Goal: Transaction & Acquisition: Purchase product/service

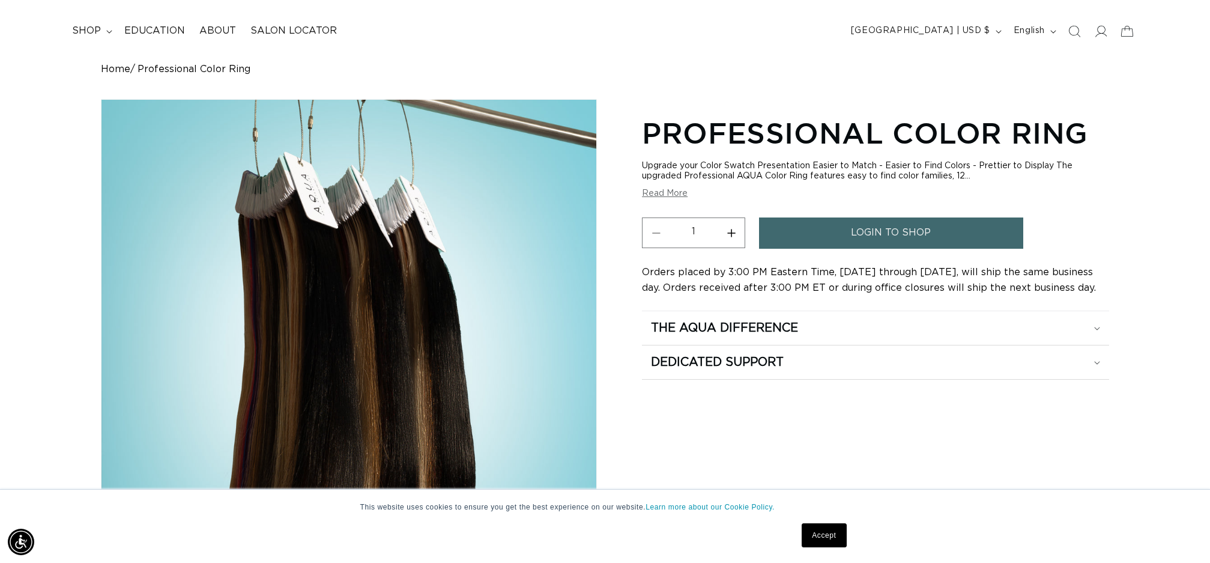
scroll to position [0, 1068]
click at [832, 238] on link "login to shop" at bounding box center [891, 232] width 264 height 31
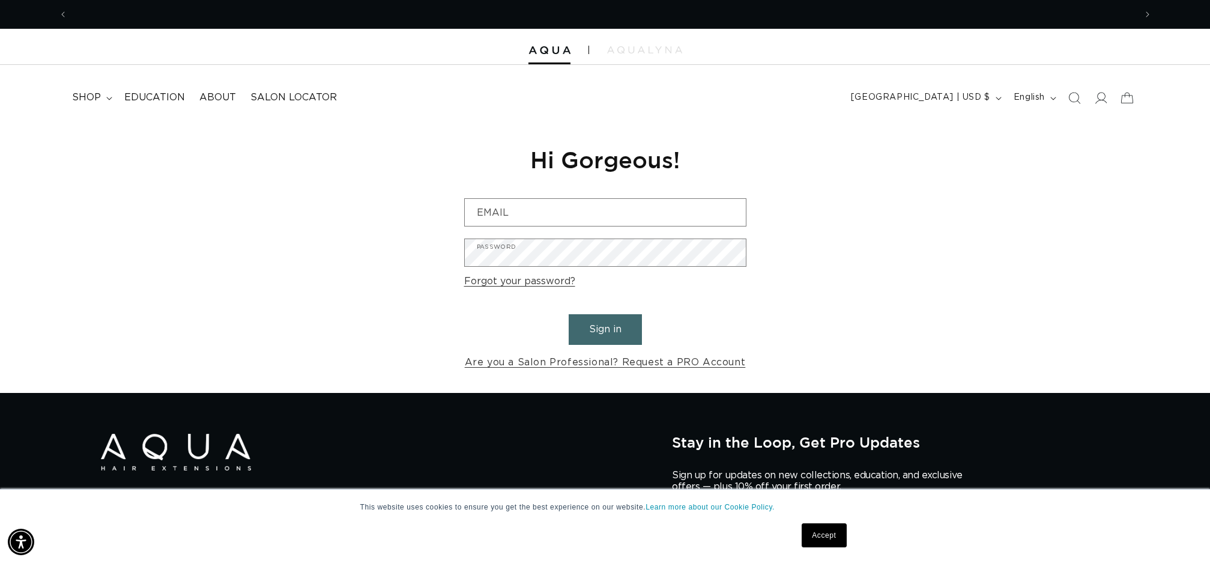
scroll to position [0, 1068]
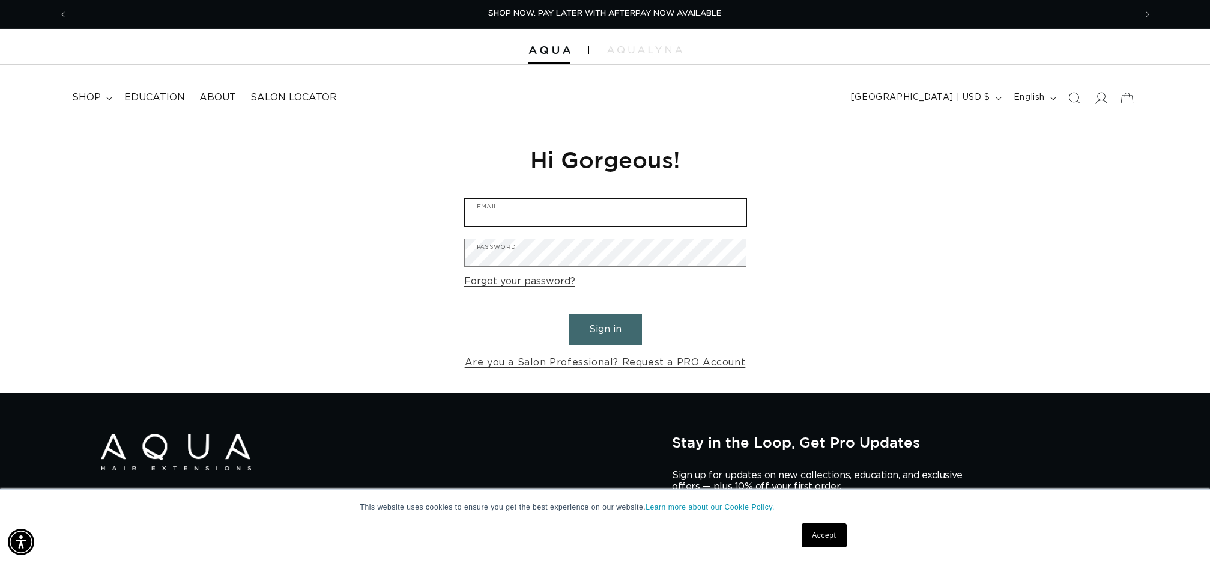
click at [650, 217] on input "Email" at bounding box center [605, 212] width 281 height 27
type input "readyrainorshine@gmail.com"
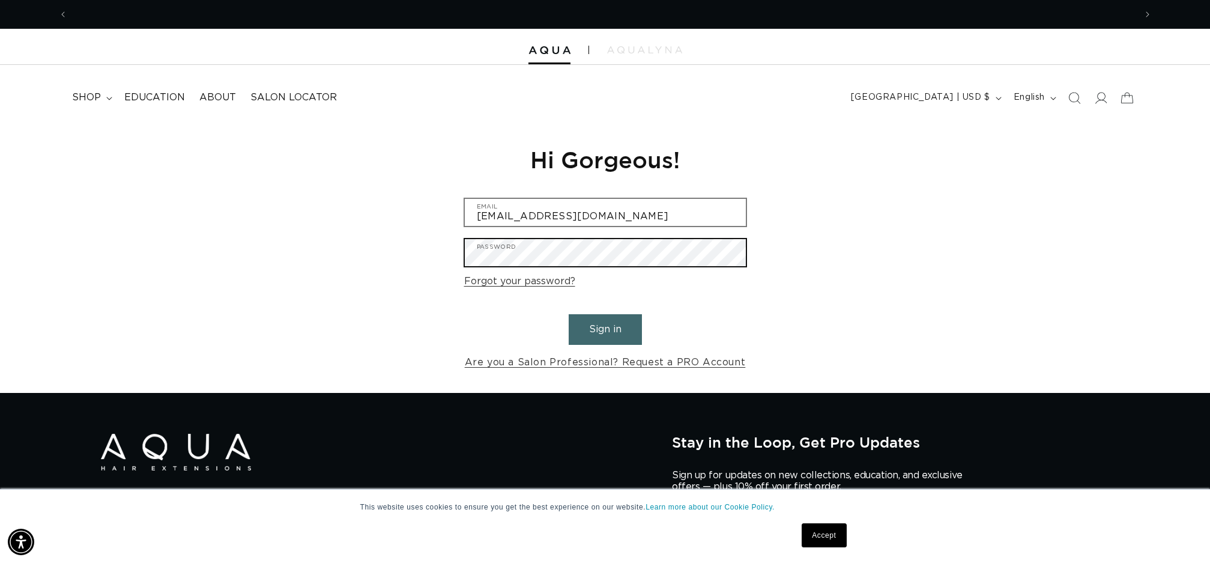
scroll to position [0, 2135]
click at [569, 314] on button "Sign in" at bounding box center [605, 329] width 73 height 31
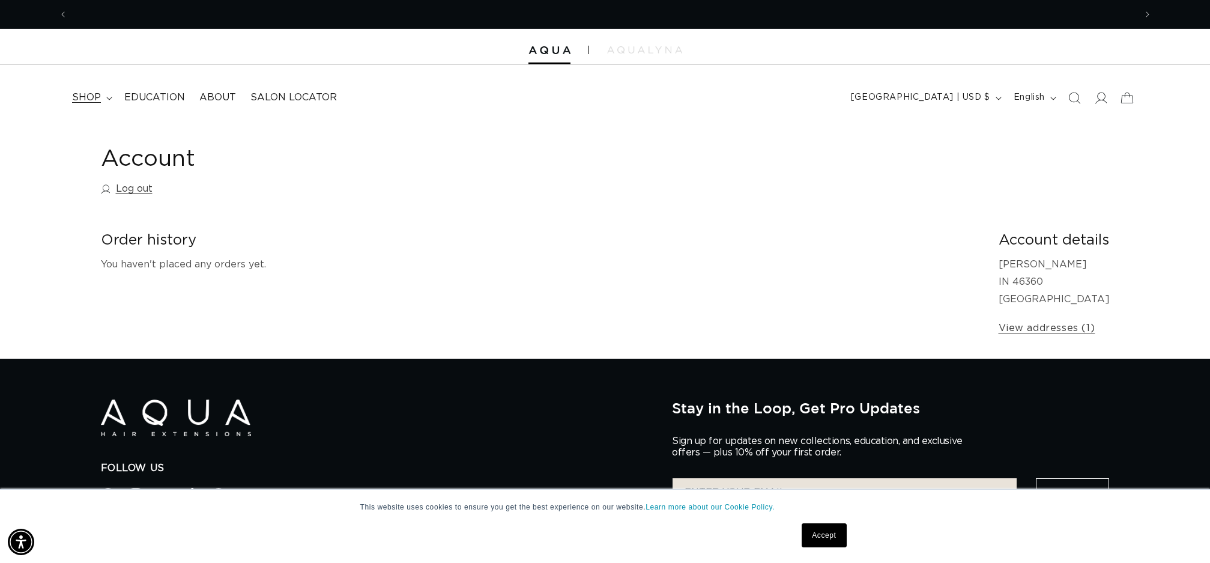
scroll to position [0, 2135]
click at [92, 93] on span "shop" at bounding box center [86, 97] width 29 height 13
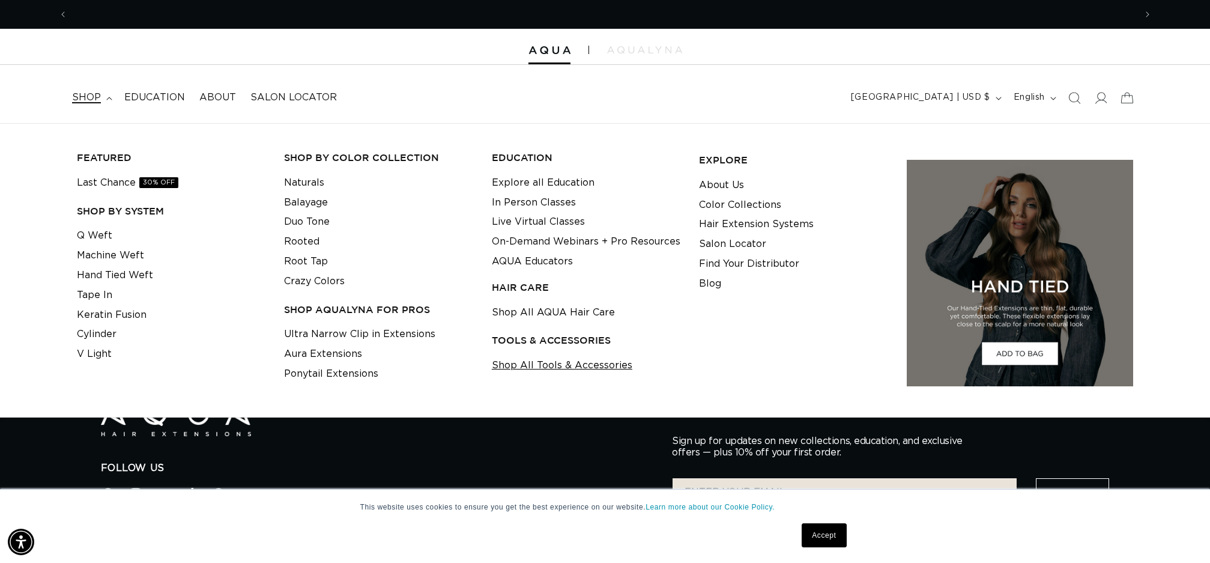
click at [506, 365] on link "Shop All Tools & Accessories" at bounding box center [562, 365] width 140 height 20
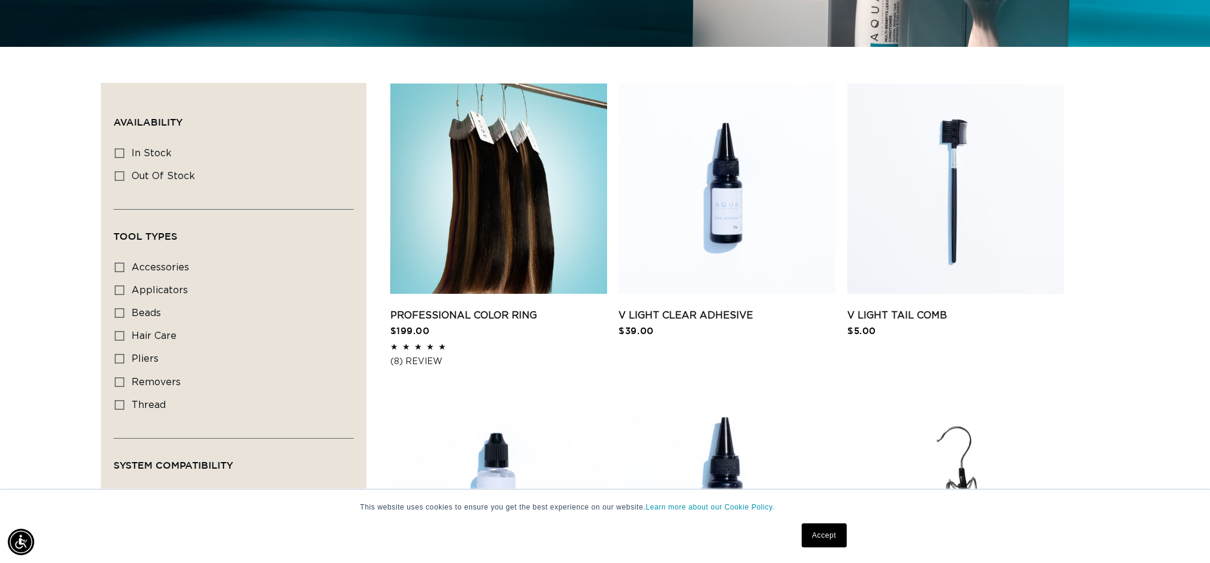
scroll to position [0, 1068]
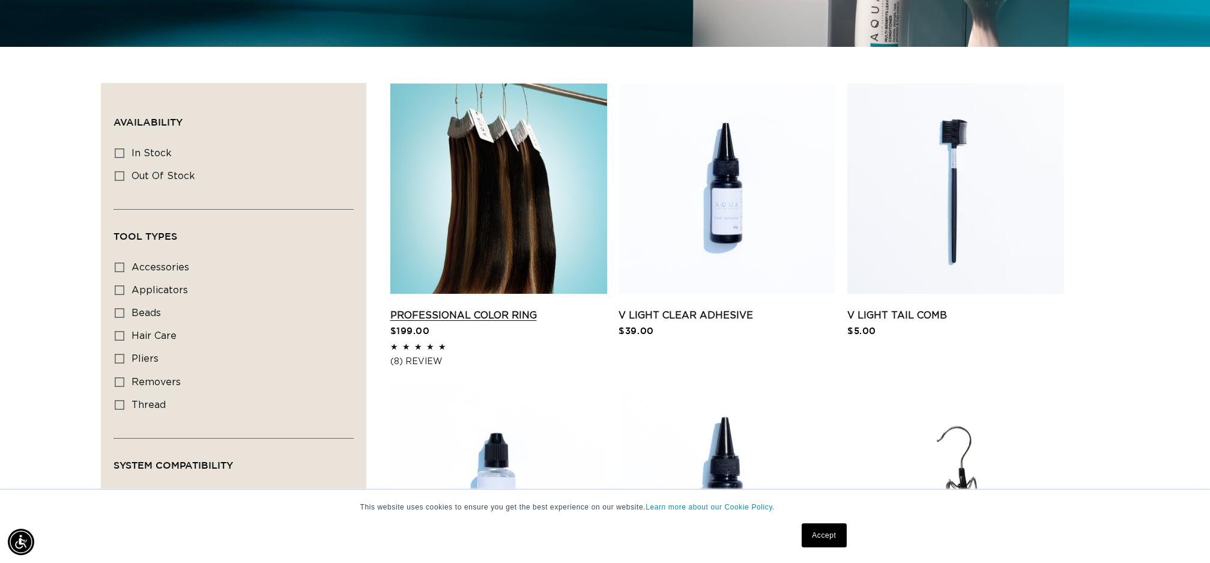
click at [482, 308] on link "Professional Color Ring" at bounding box center [498, 315] width 217 height 14
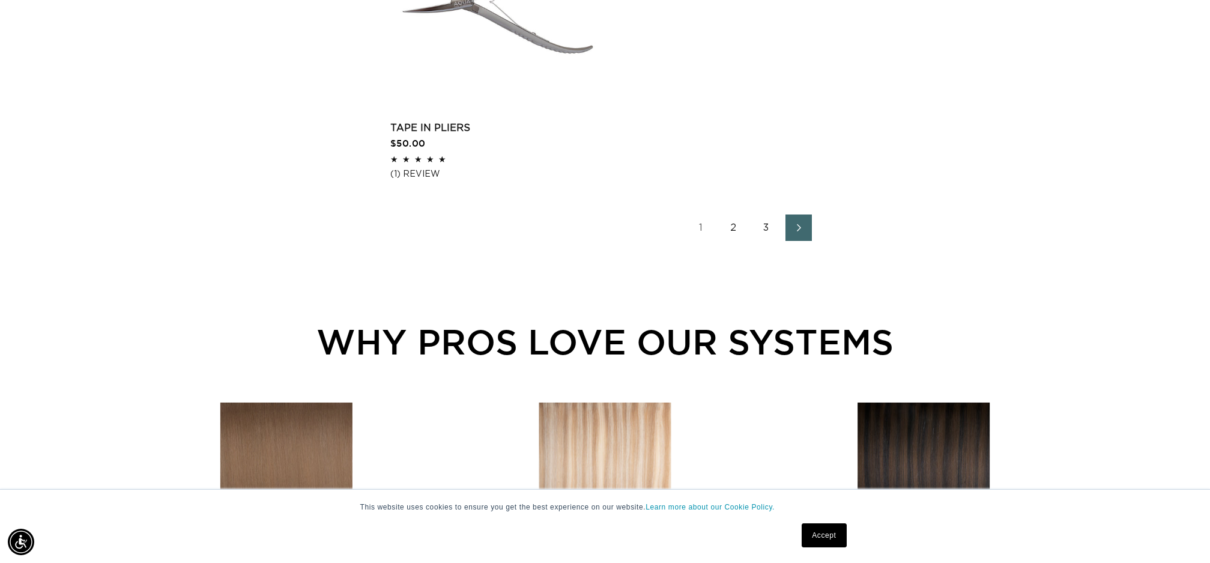
scroll to position [2110, 0]
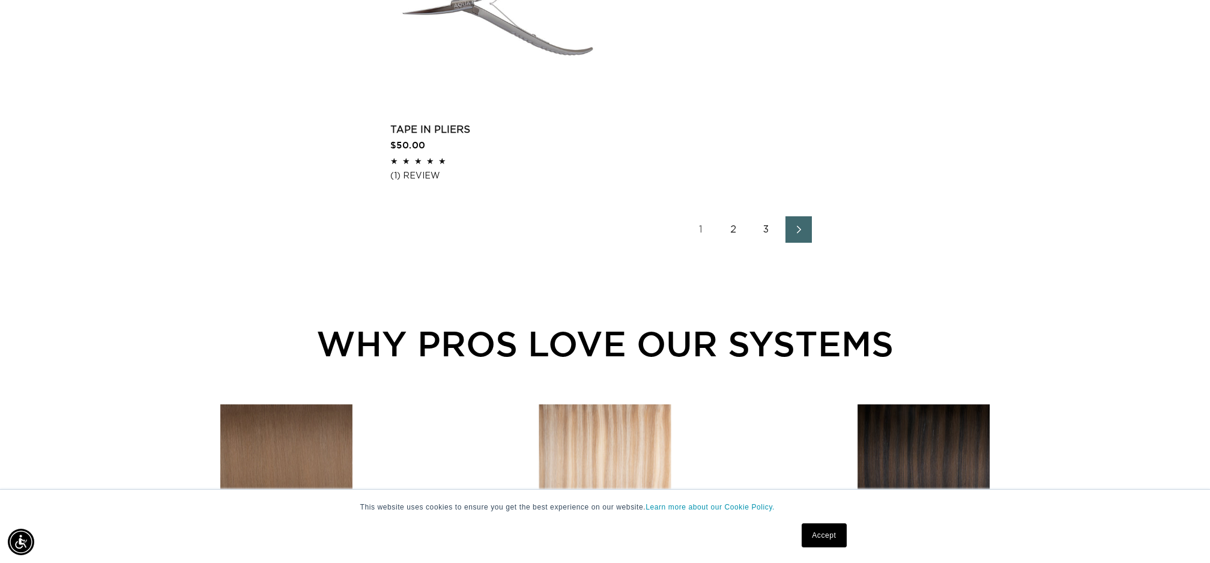
click at [797, 229] on icon "Next page" at bounding box center [799, 229] width 16 height 8
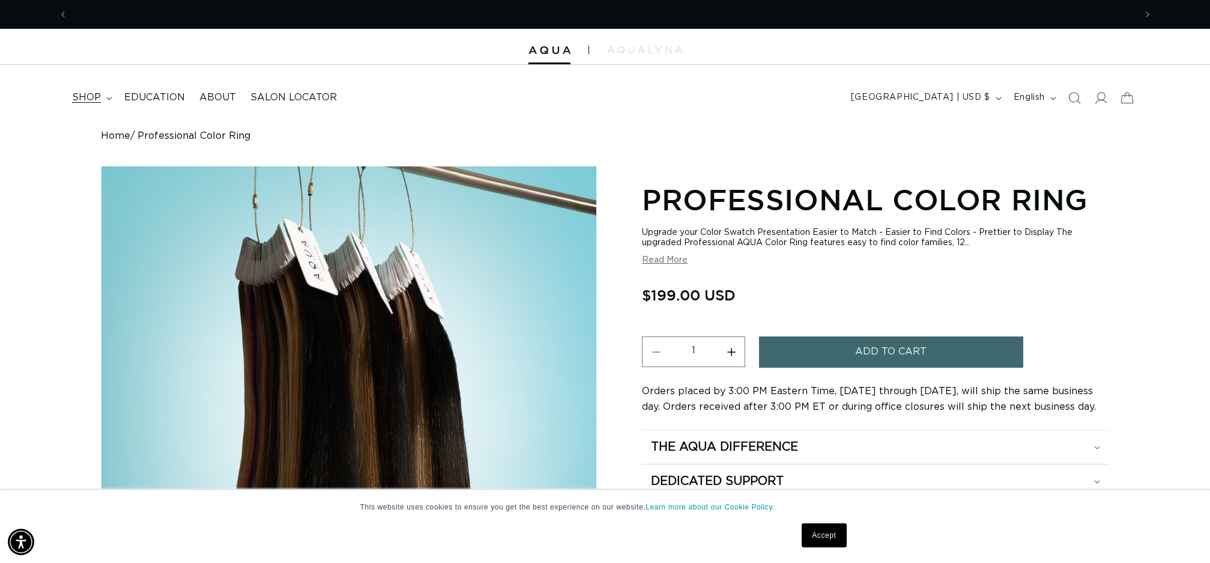
click at [102, 95] on summary "shop" at bounding box center [91, 97] width 52 height 27
drag, startPoint x: 1146, startPoint y: 446, endPoint x: 1081, endPoint y: 406, distance: 76.2
click at [1145, 445] on div "Home Professional Color Ring Skip to product information Open media 1 in modal …" at bounding box center [605, 384] width 1153 height 509
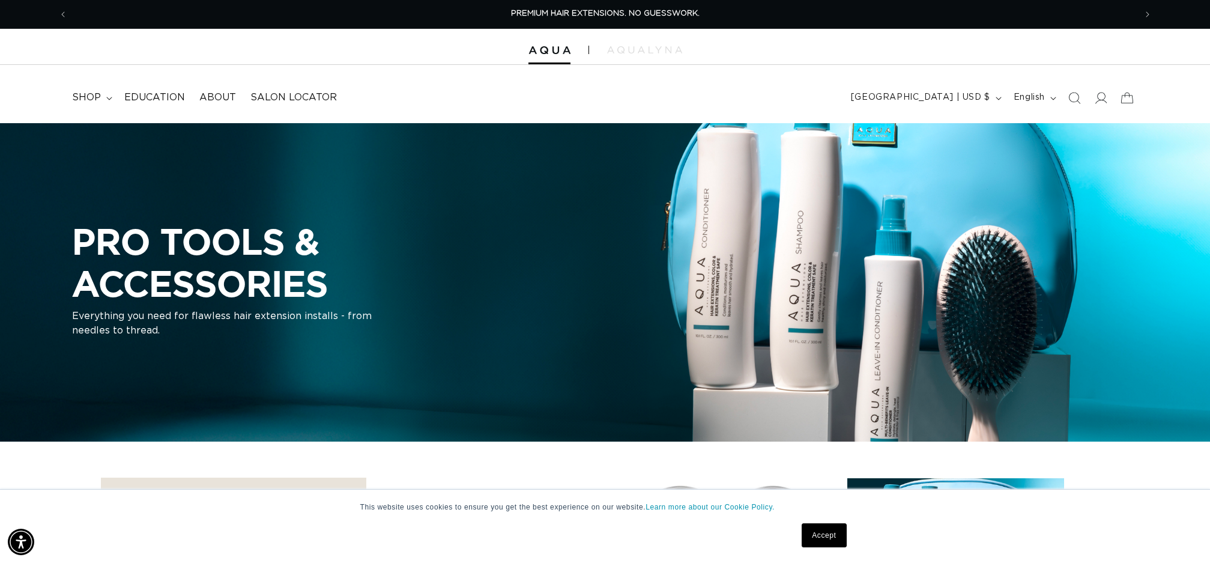
click at [1074, 94] on icon "Search" at bounding box center [1074, 98] width 12 height 12
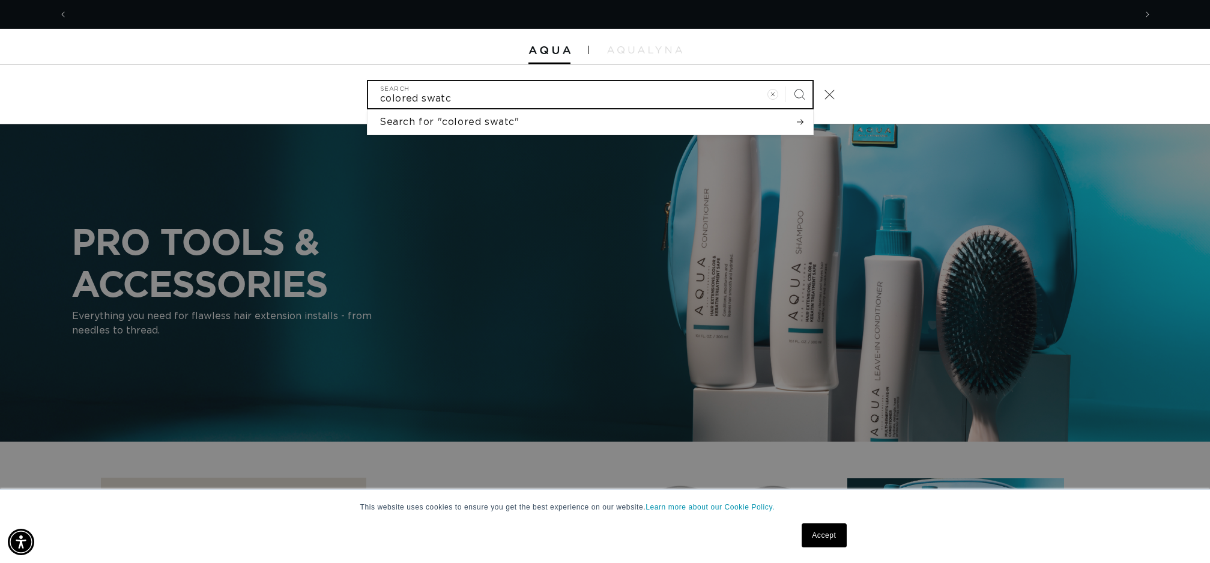
scroll to position [0, 2135]
type input "colored swatches"
click at [786, 81] on button "Search" at bounding box center [799, 94] width 26 height 26
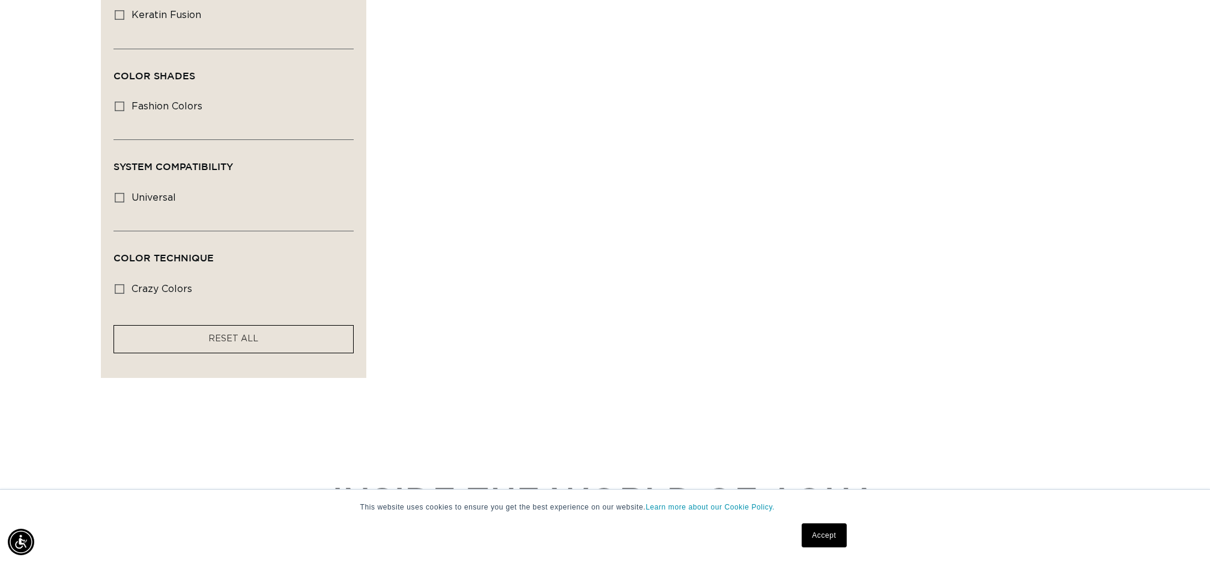
scroll to position [0, 2135]
click at [127, 285] on label "crazy colors crazy colors (1 product)" at bounding box center [230, 289] width 231 height 23
click at [124, 285] on input "crazy colors crazy colors (1 product)" at bounding box center [120, 289] width 10 height 10
checkbox input "true"
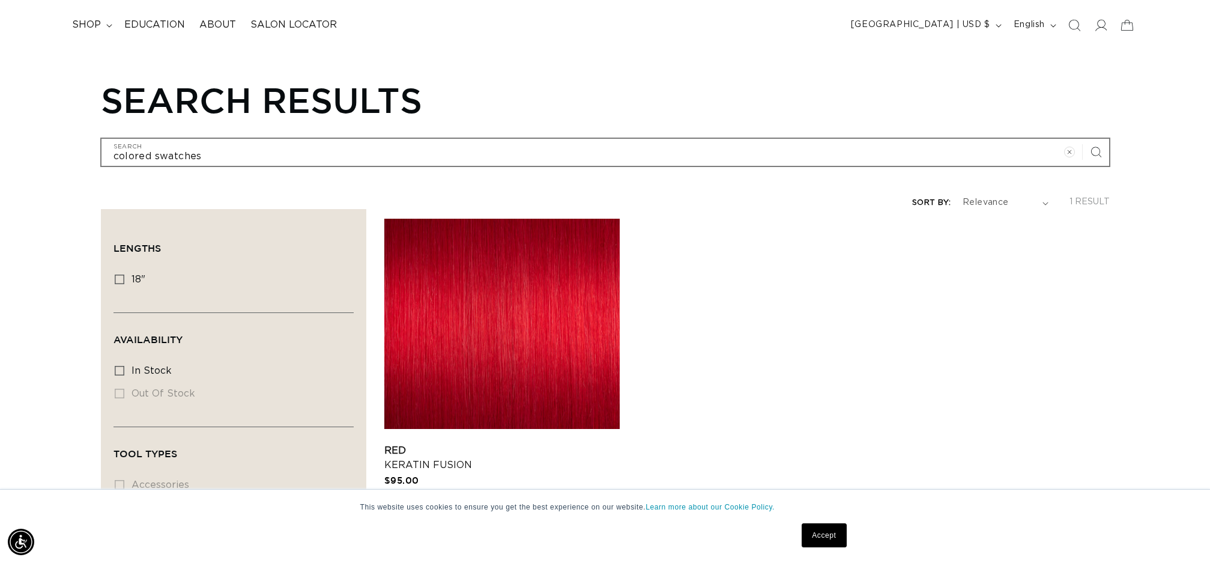
scroll to position [0, 1068]
click at [410, 150] on input "colored swatches" at bounding box center [604, 152] width 1007 height 27
click at [97, 23] on span "shop" at bounding box center [86, 25] width 29 height 13
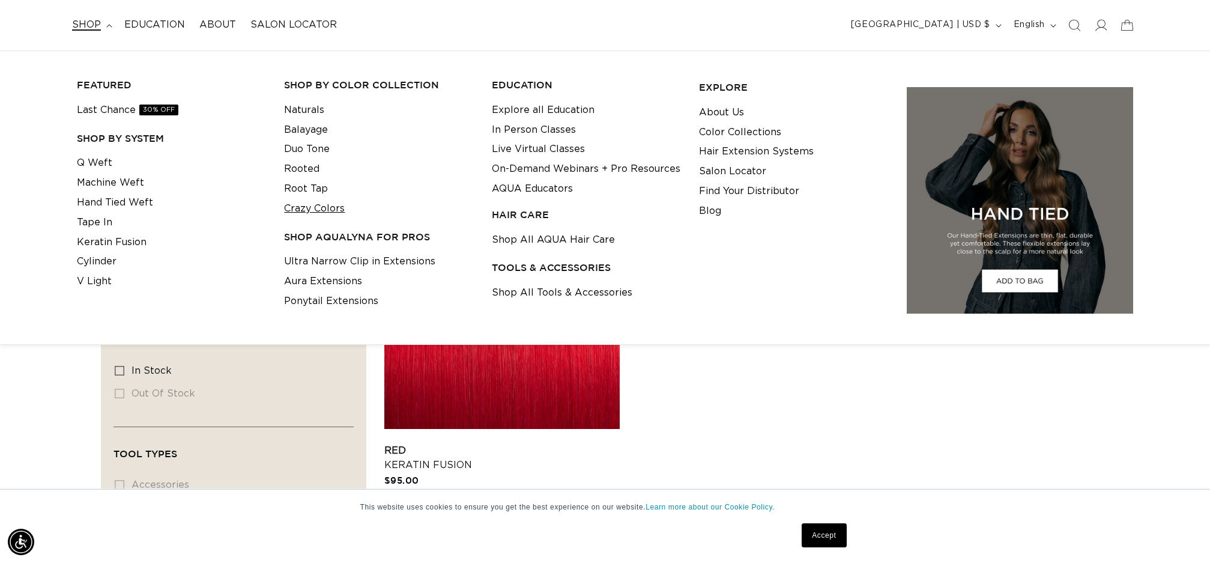
click at [321, 205] on link "Crazy Colors" at bounding box center [314, 209] width 61 height 20
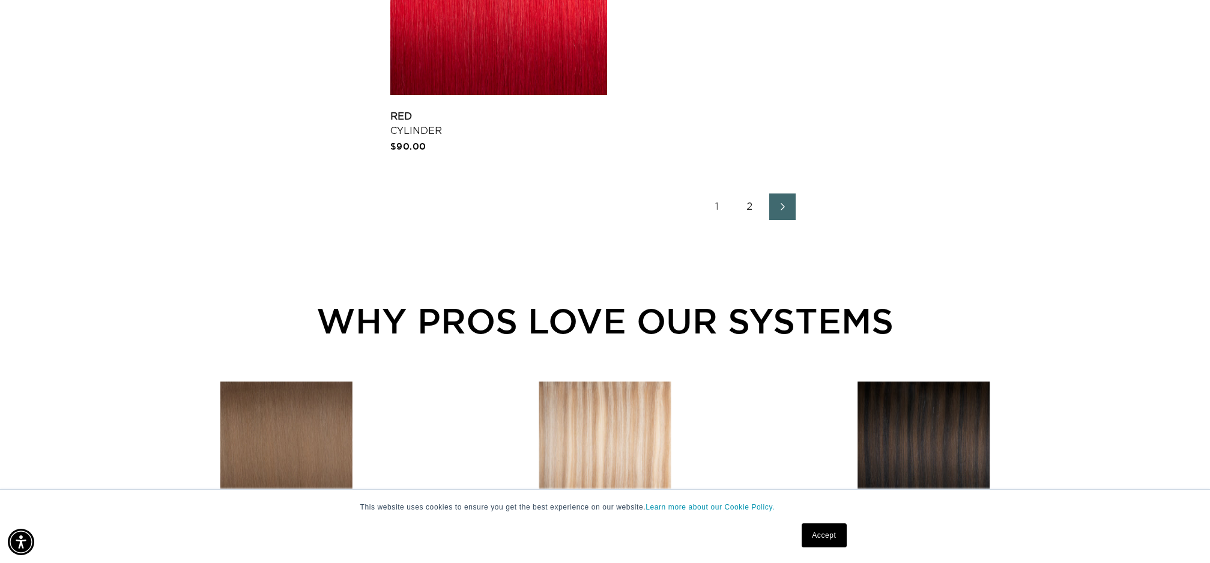
scroll to position [0, 2135]
click at [778, 210] on icon "Next page" at bounding box center [783, 206] width 16 height 8
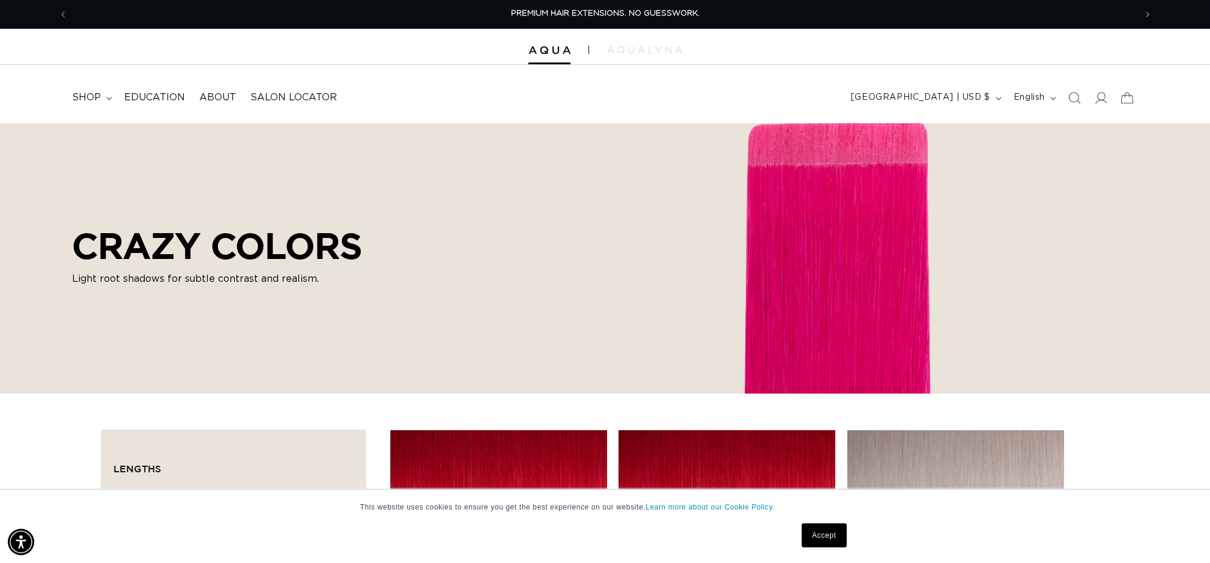
click at [1077, 98] on icon "Search" at bounding box center [1074, 98] width 12 height 12
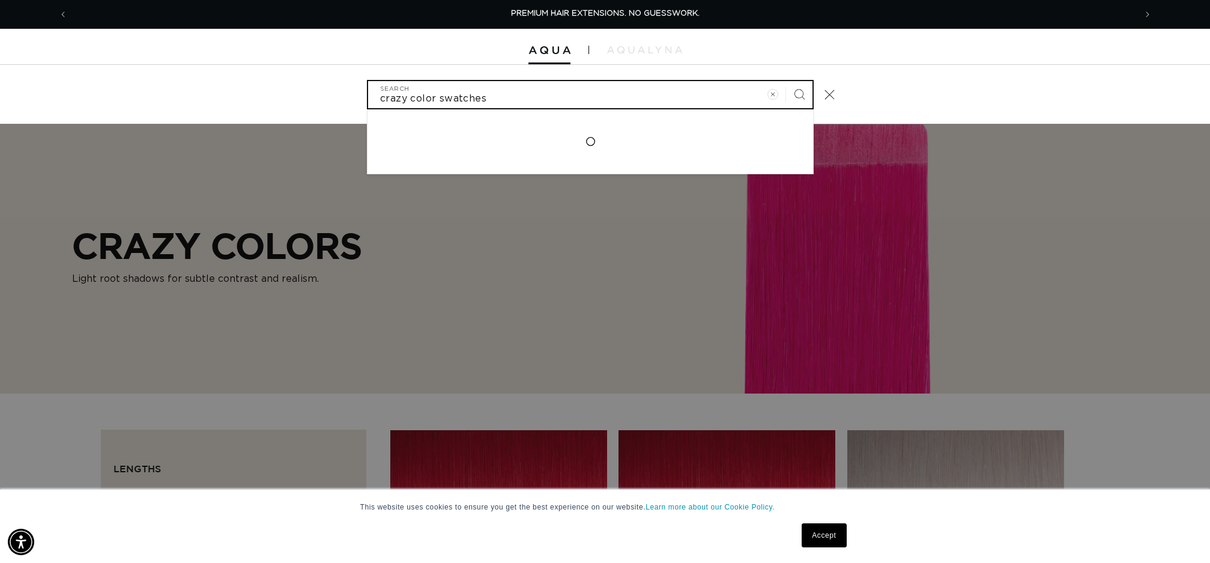
type input "crazy color swatches"
click at [786, 81] on button "Search" at bounding box center [799, 94] width 26 height 26
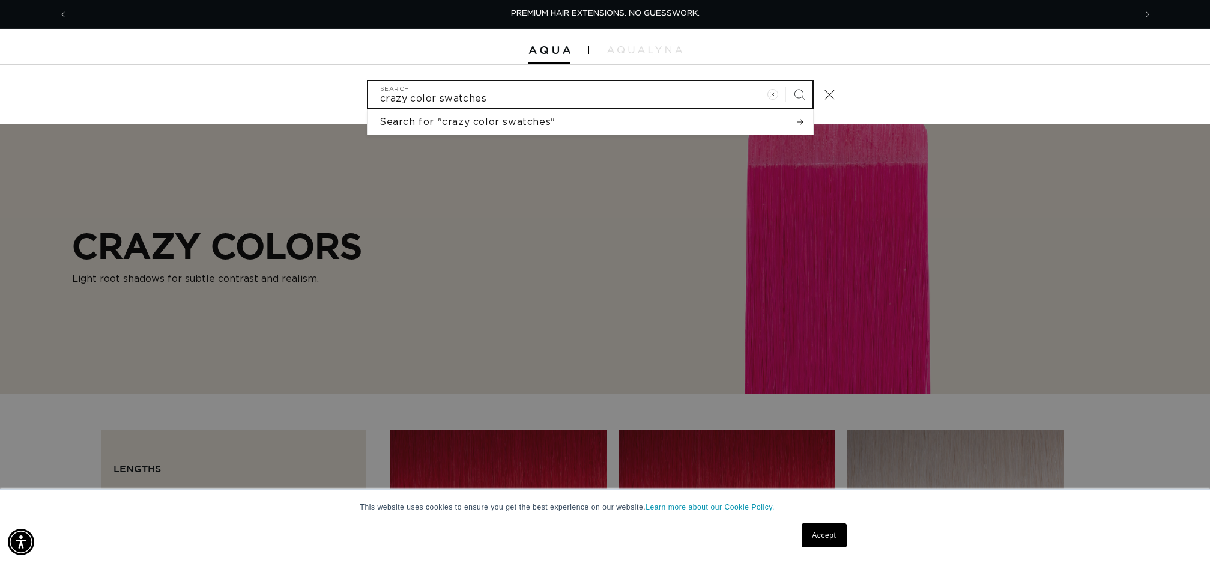
scroll to position [0, 1068]
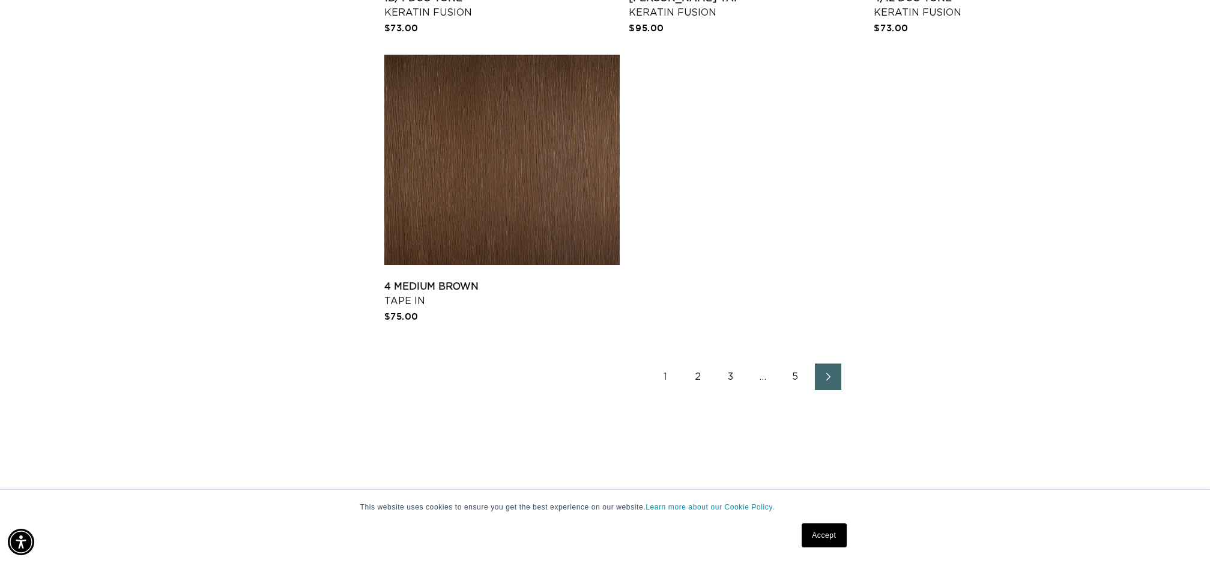
click at [824, 379] on icon "Next page" at bounding box center [829, 376] width 16 height 8
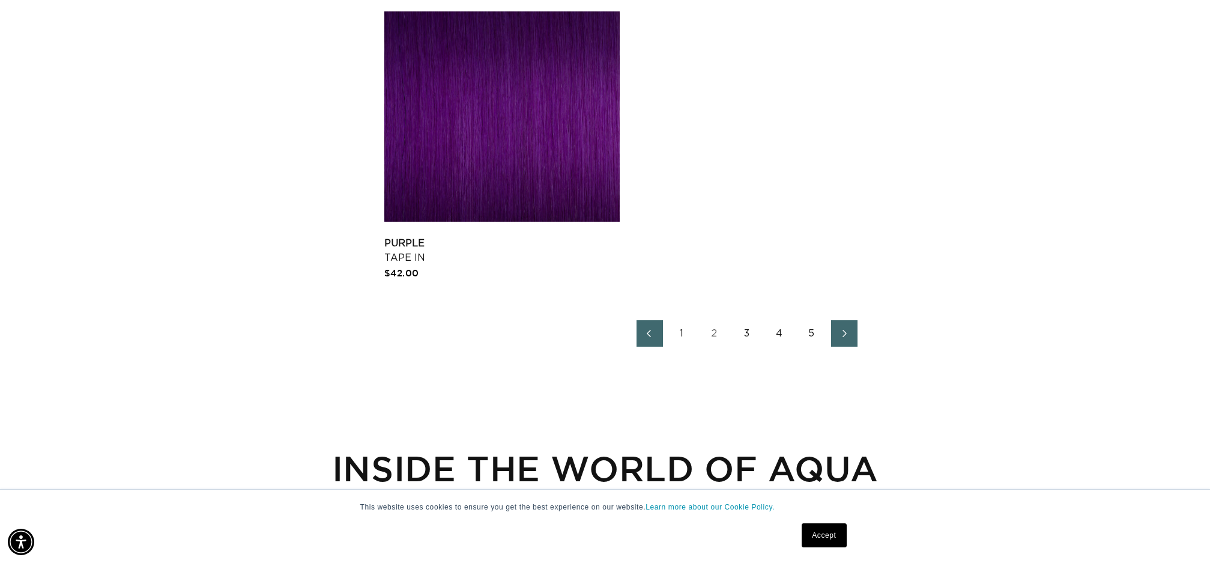
scroll to position [2593, 0]
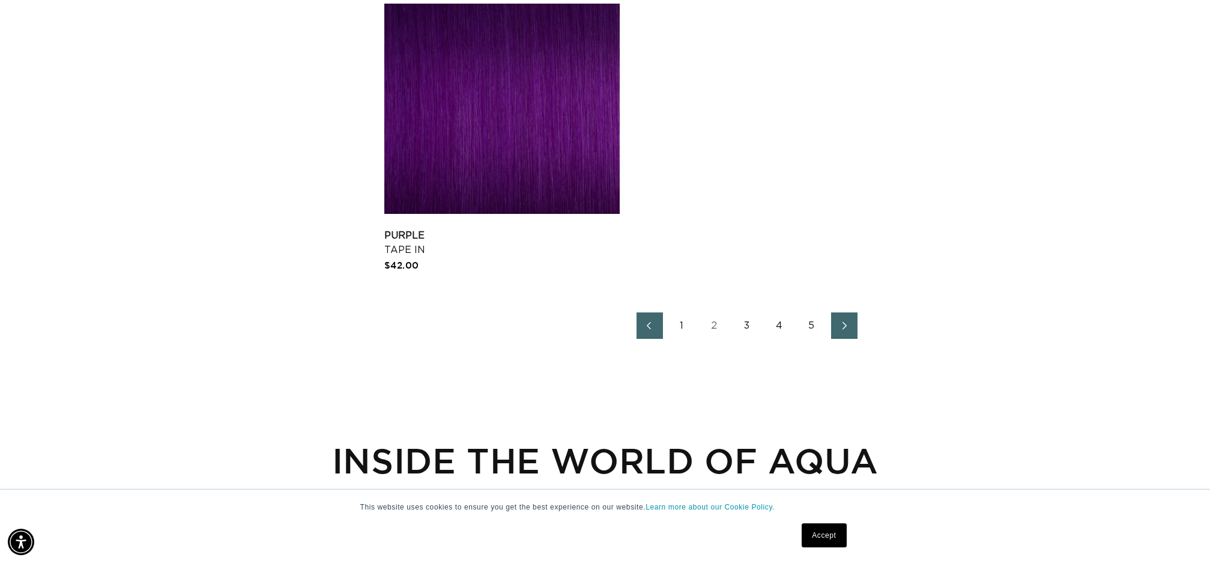
click at [849, 330] on link "Next page" at bounding box center [844, 325] width 26 height 26
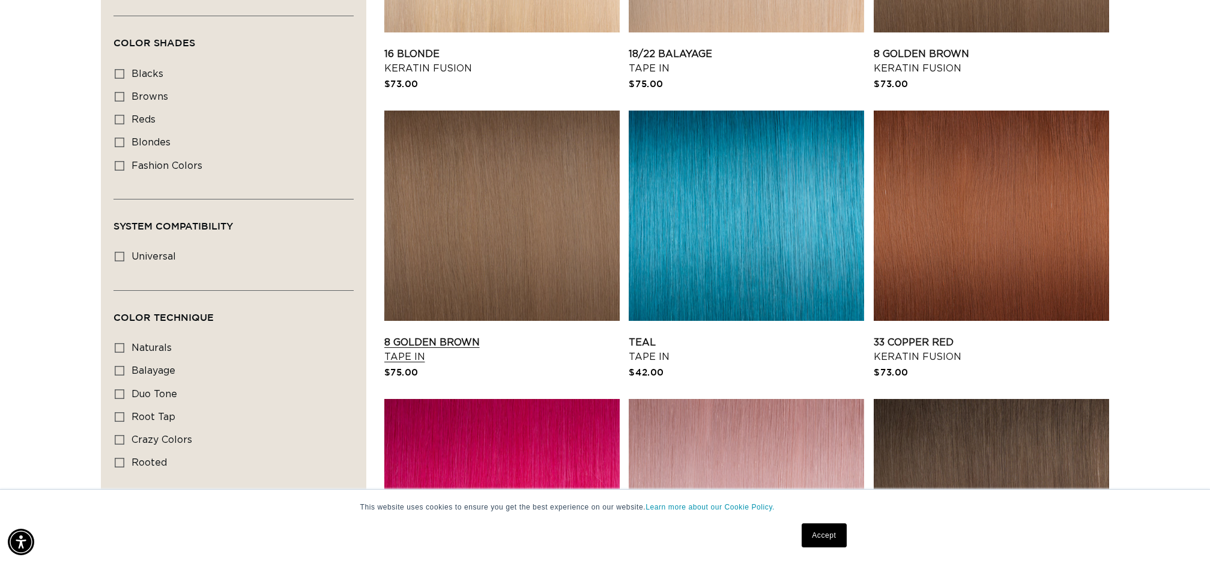
scroll to position [0, 1068]
click at [122, 163] on icon at bounding box center [120, 166] width 10 height 10
click at [122, 163] on input "fashion colors fashion colors (16 products)" at bounding box center [120, 166] width 10 height 10
checkbox input "true"
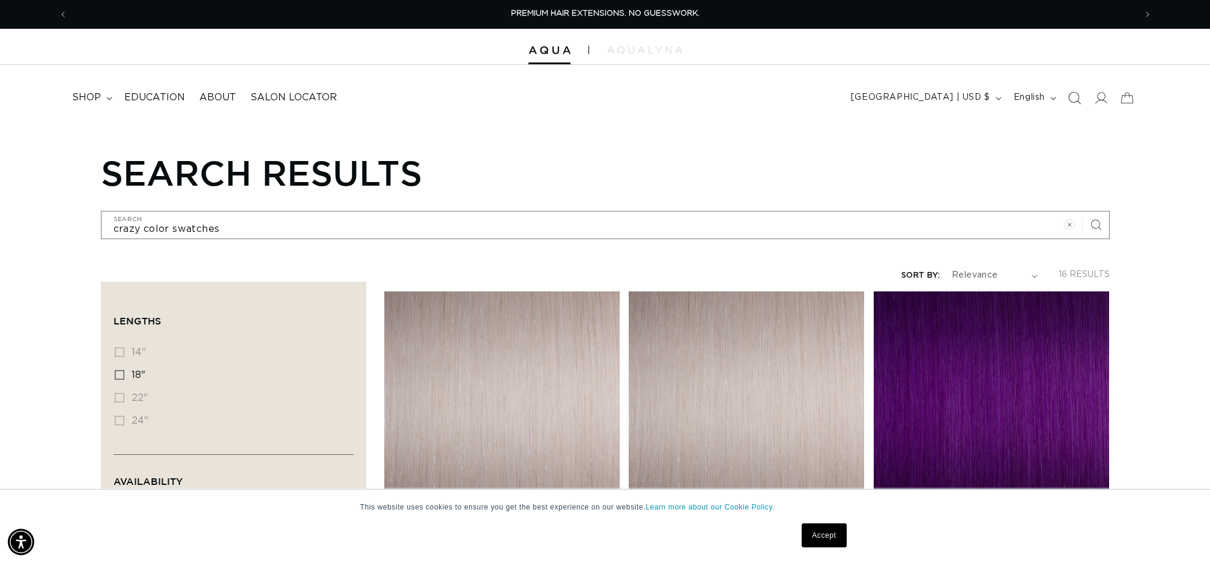
click at [1073, 97] on icon "Search" at bounding box center [1074, 97] width 13 height 13
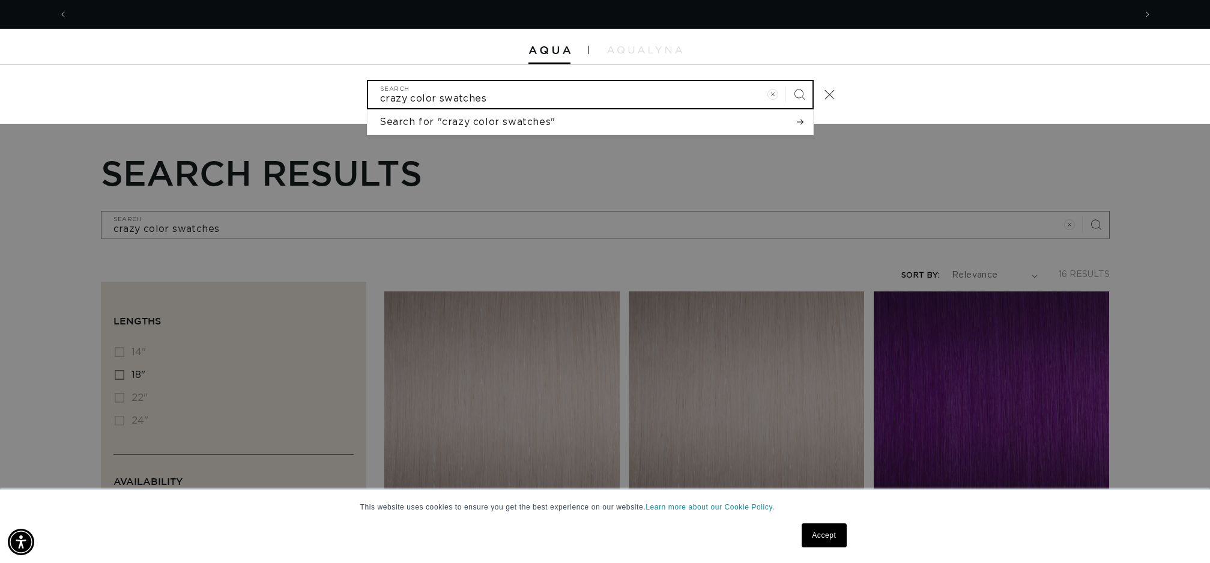
scroll to position [0, 1068]
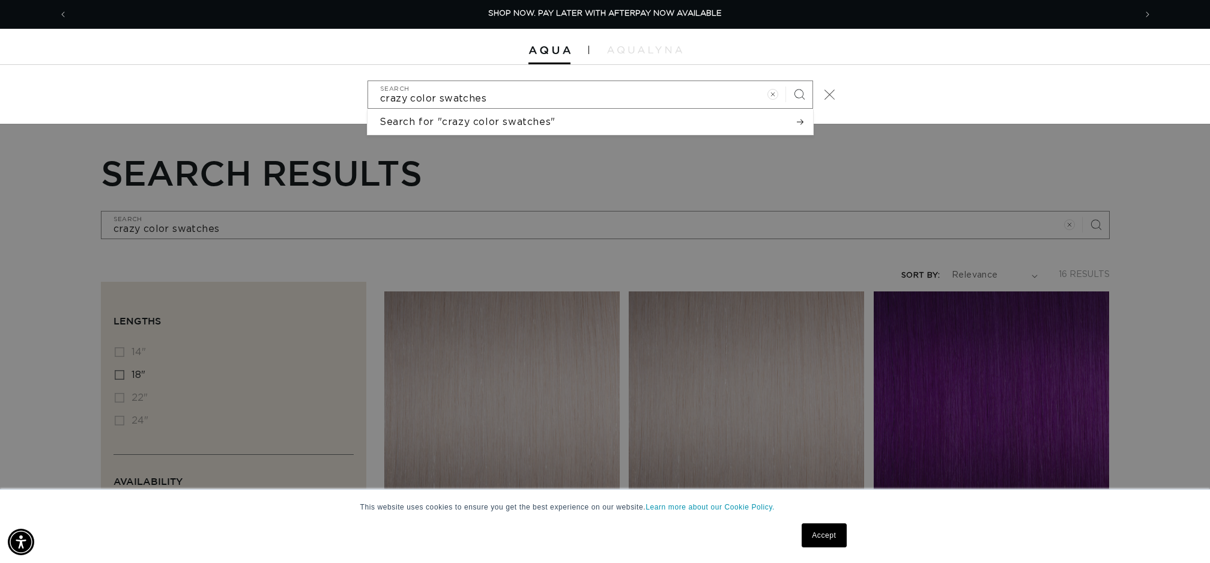
click at [833, 95] on icon "Close" at bounding box center [829, 94] width 11 height 11
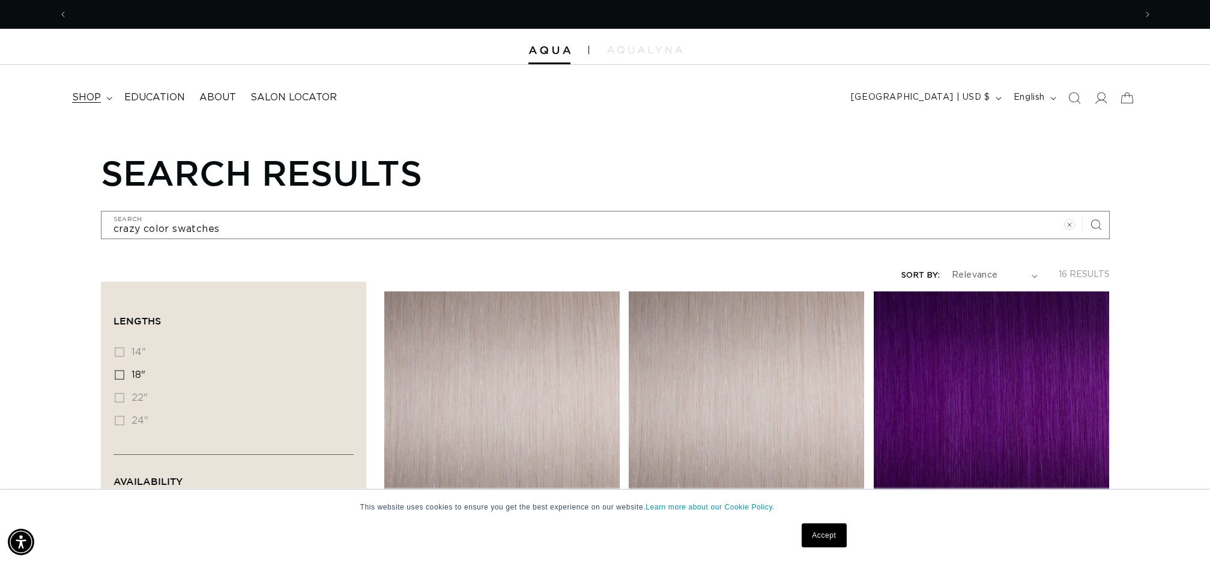
scroll to position [0, 2135]
click at [101, 96] on summary "shop" at bounding box center [91, 97] width 52 height 27
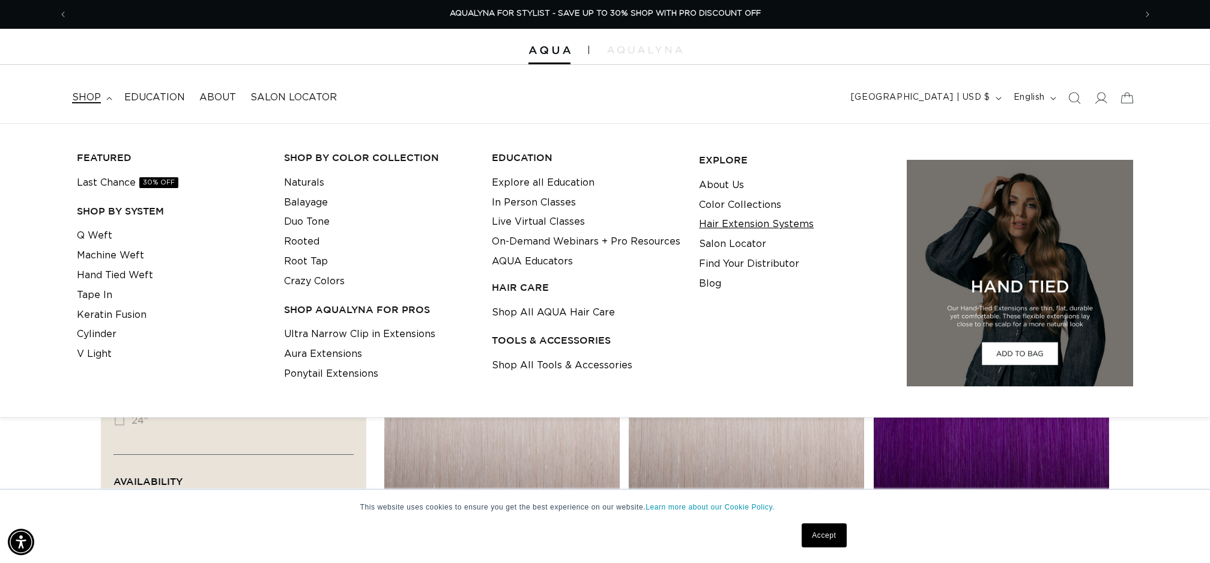
click at [722, 228] on link "Hair Extension Systems" at bounding box center [756, 224] width 115 height 20
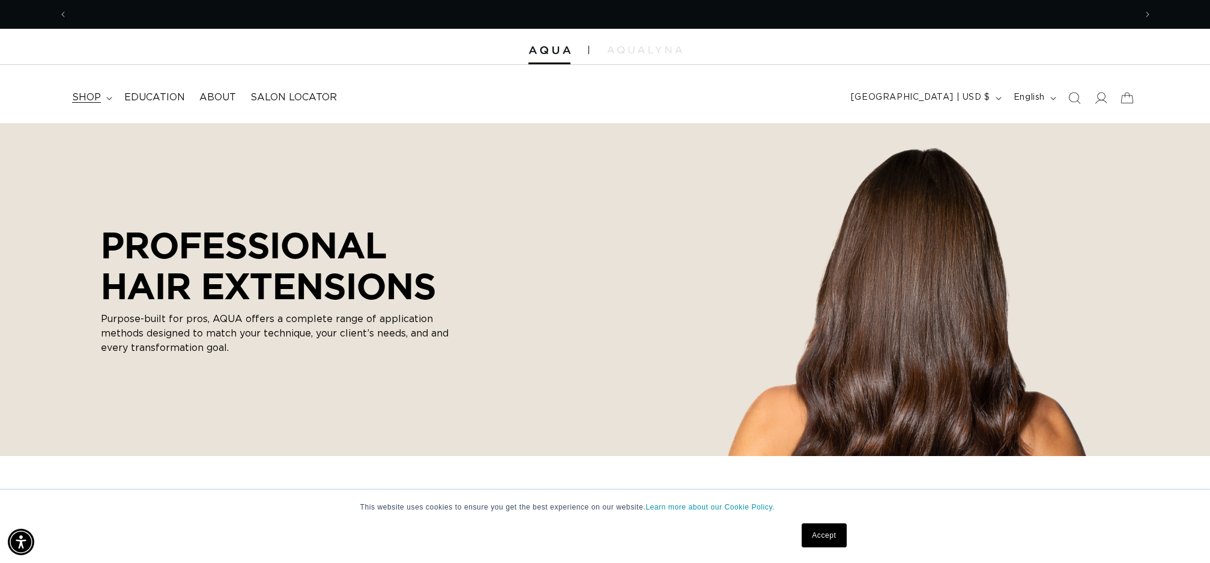
scroll to position [0, 2135]
click at [96, 100] on span "shop" at bounding box center [86, 97] width 29 height 13
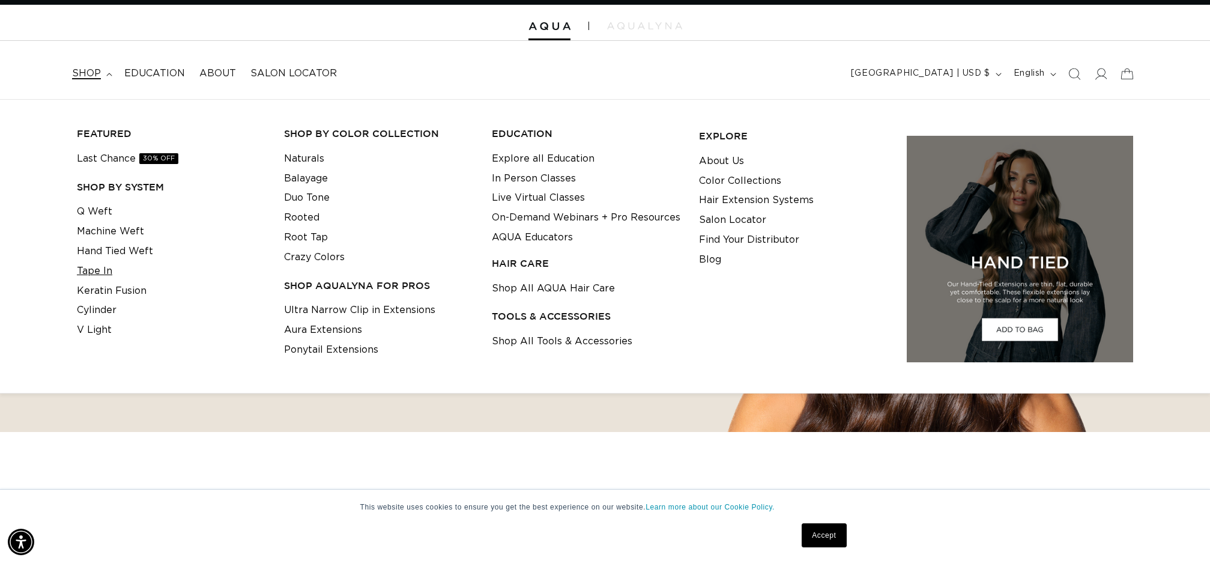
scroll to position [40, 0]
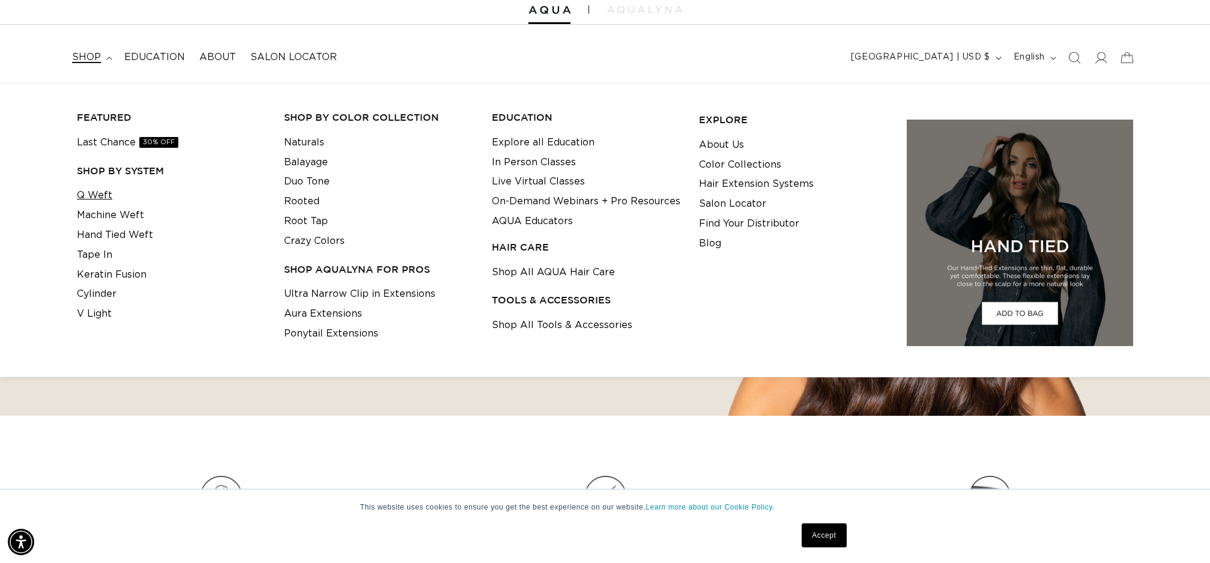
click at [101, 194] on link "Q Weft" at bounding box center [94, 196] width 35 height 20
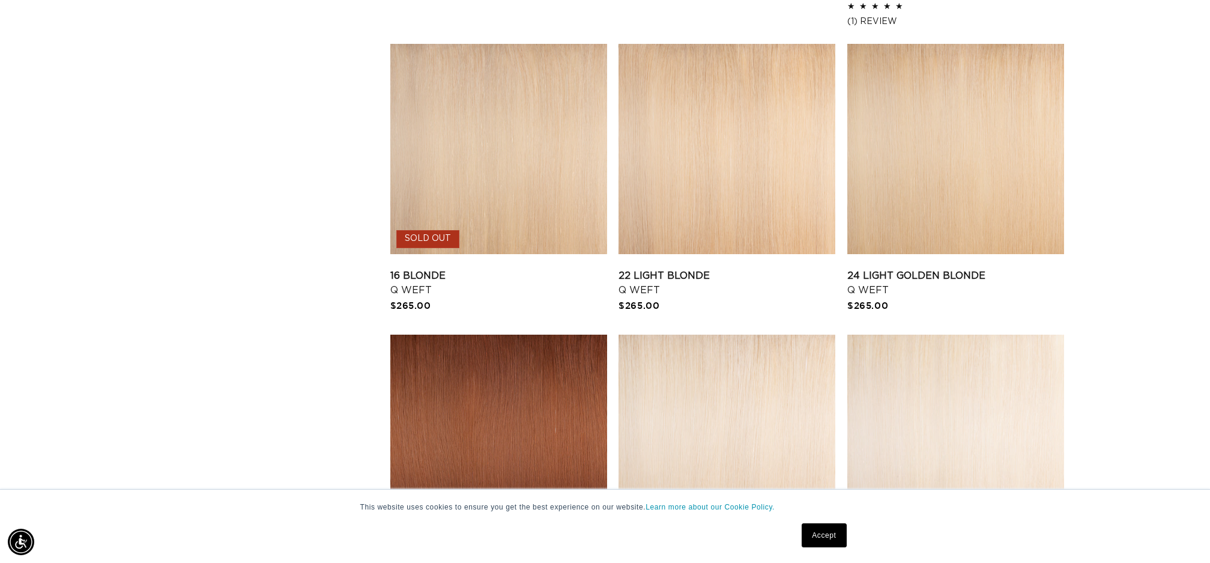
scroll to position [1332, 0]
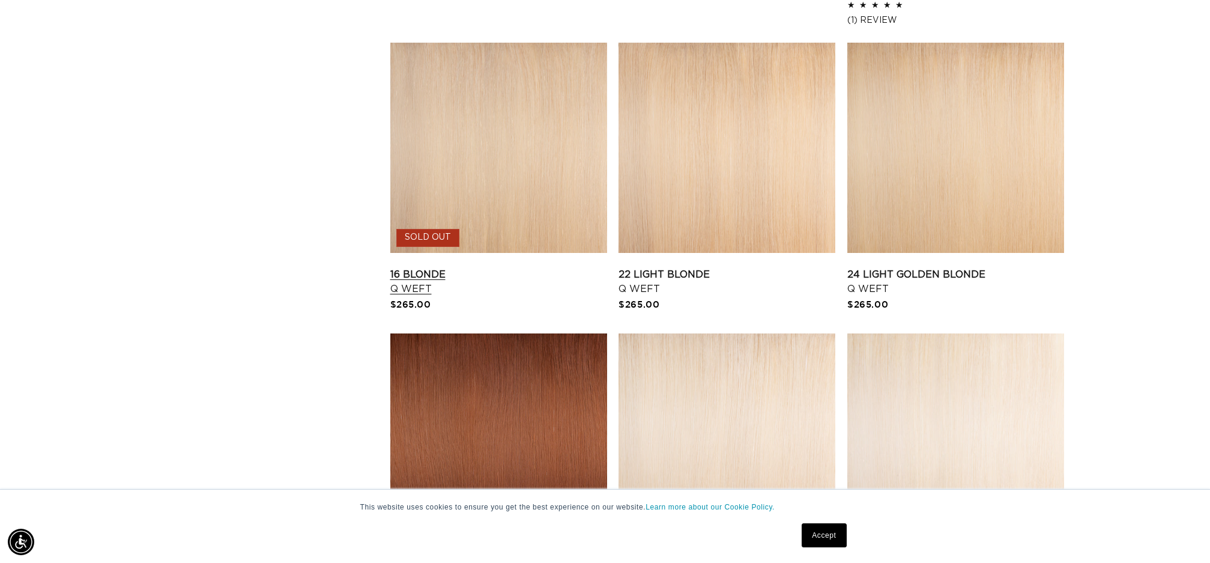
click at [485, 267] on link "16 Blonde Q Weft" at bounding box center [498, 281] width 217 height 29
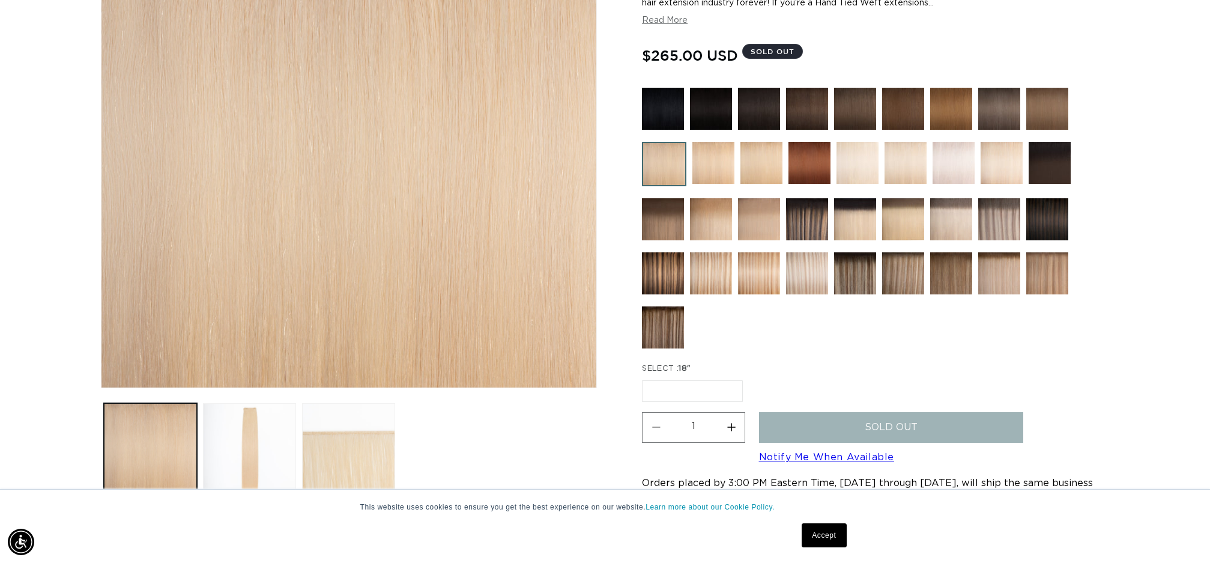
scroll to position [244, 0]
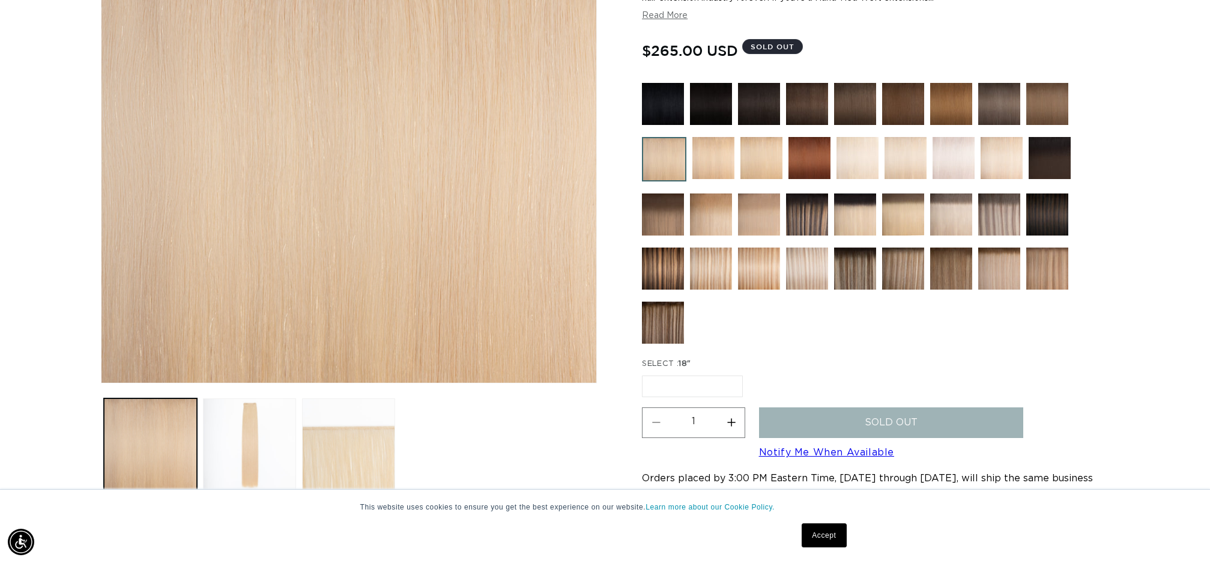
click at [677, 386] on label "18" Variant sold out or unavailable" at bounding box center [692, 386] width 101 height 22
click at [645, 373] on input "18" Variant sold out or unavailable" at bounding box center [645, 373] width 1 height 1
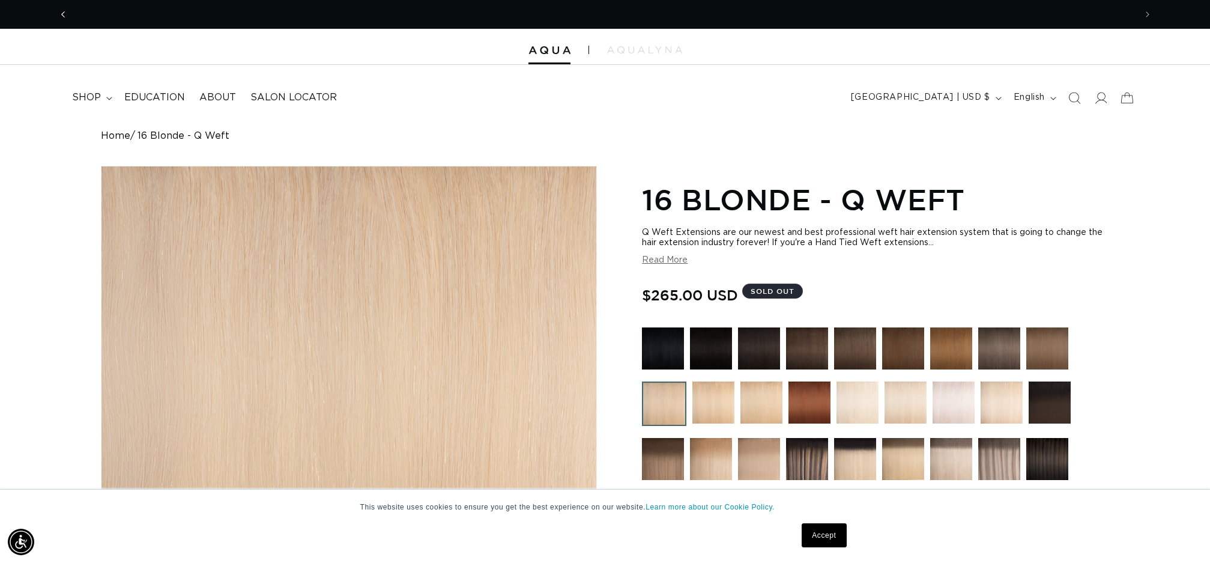
scroll to position [0, 2135]
click at [64, 13] on span "Previous announcement" at bounding box center [63, 14] width 12 height 12
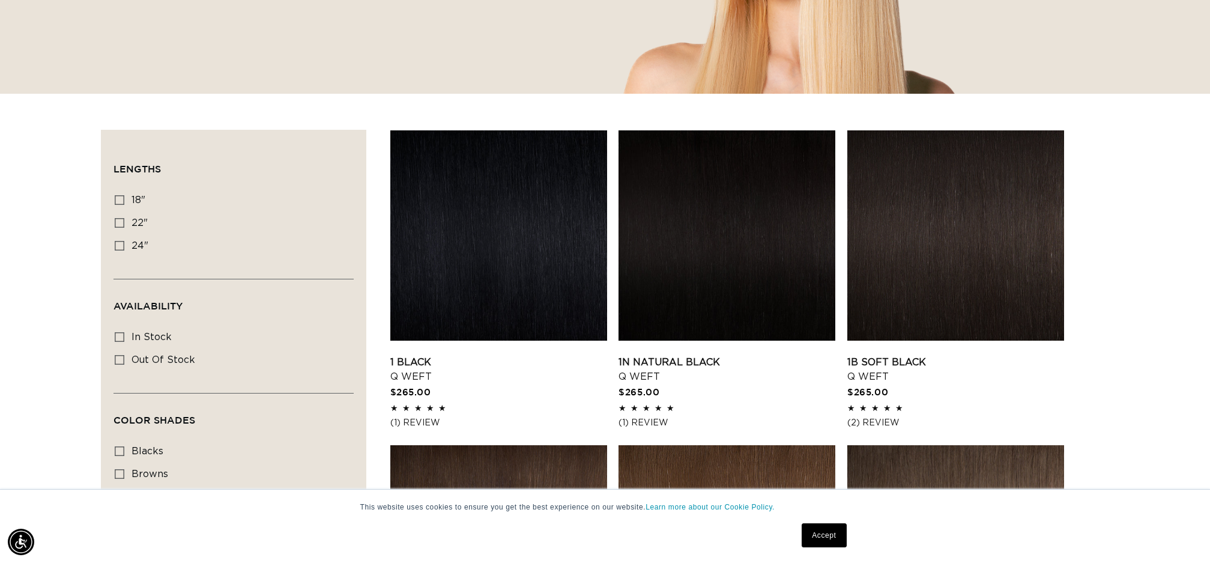
scroll to position [306, 0]
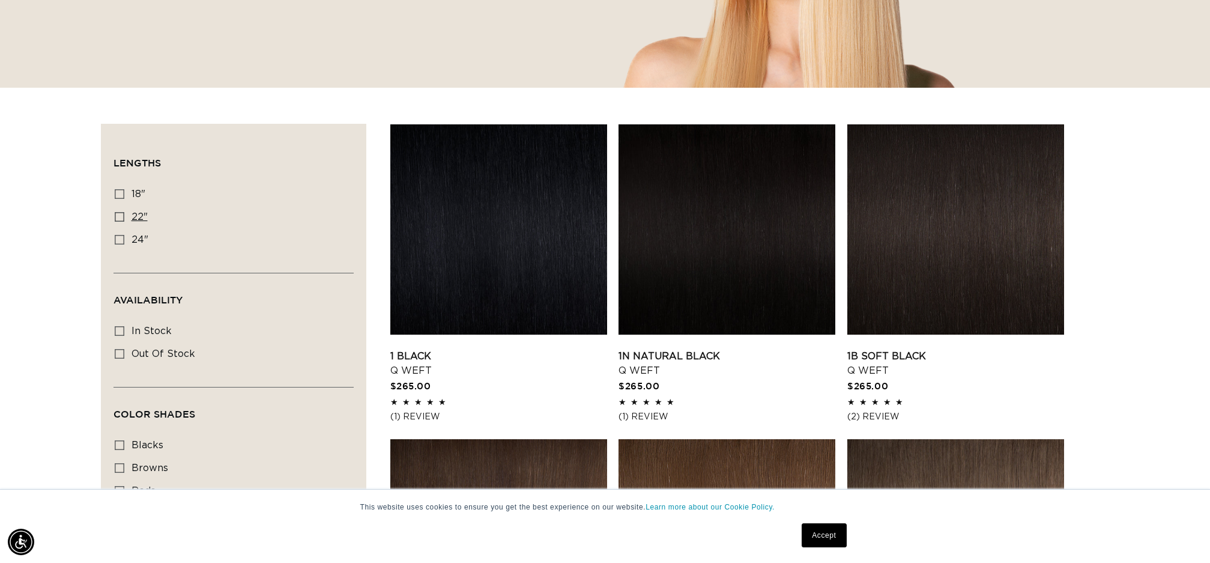
click at [121, 217] on icon at bounding box center [120, 217] width 10 height 10
click at [121, 217] on input "22" 22" (5 products)" at bounding box center [120, 217] width 10 height 10
checkbox input "true"
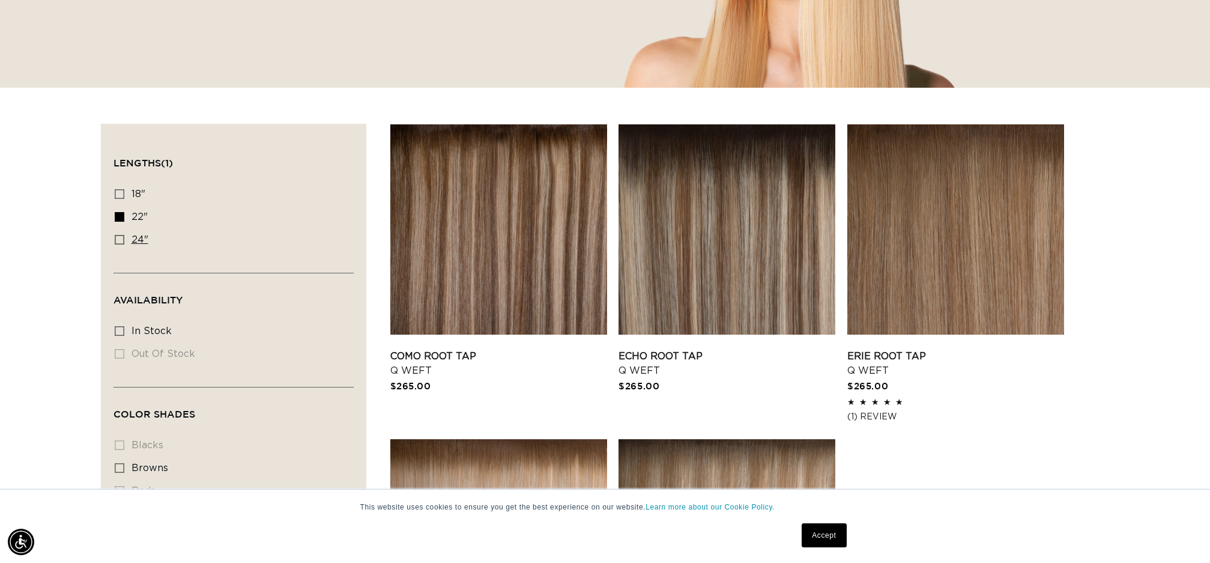
click at [119, 237] on icon at bounding box center [120, 240] width 10 height 10
click at [119, 237] on input "24" 24" (5 products)" at bounding box center [120, 240] width 10 height 10
checkbox input "true"
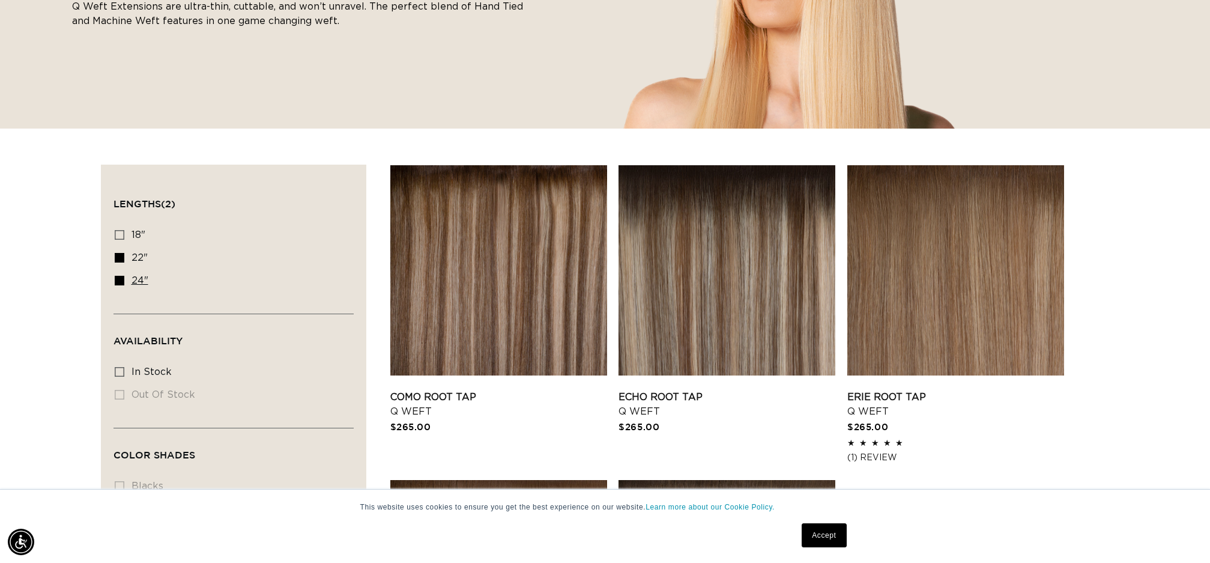
scroll to position [0, 1068]
click at [120, 256] on icon at bounding box center [120, 258] width 10 height 10
click at [120, 256] on input "22" 22" (5 products)" at bounding box center [120, 258] width 10 height 10
checkbox input "false"
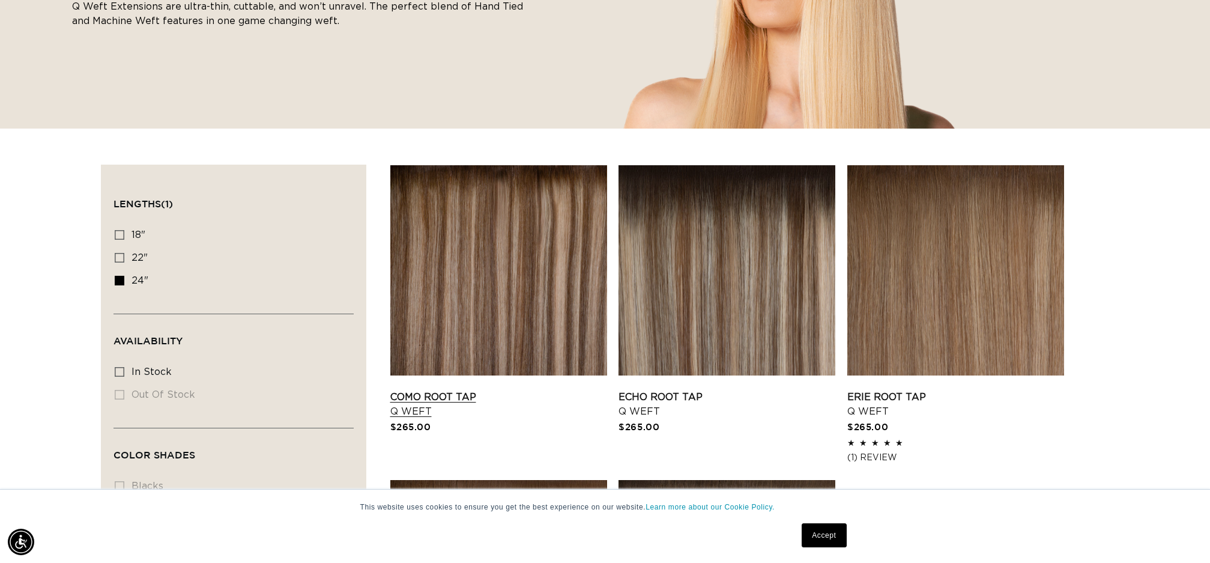
click at [454, 390] on link "Como Root Tap Q Weft" at bounding box center [498, 404] width 217 height 29
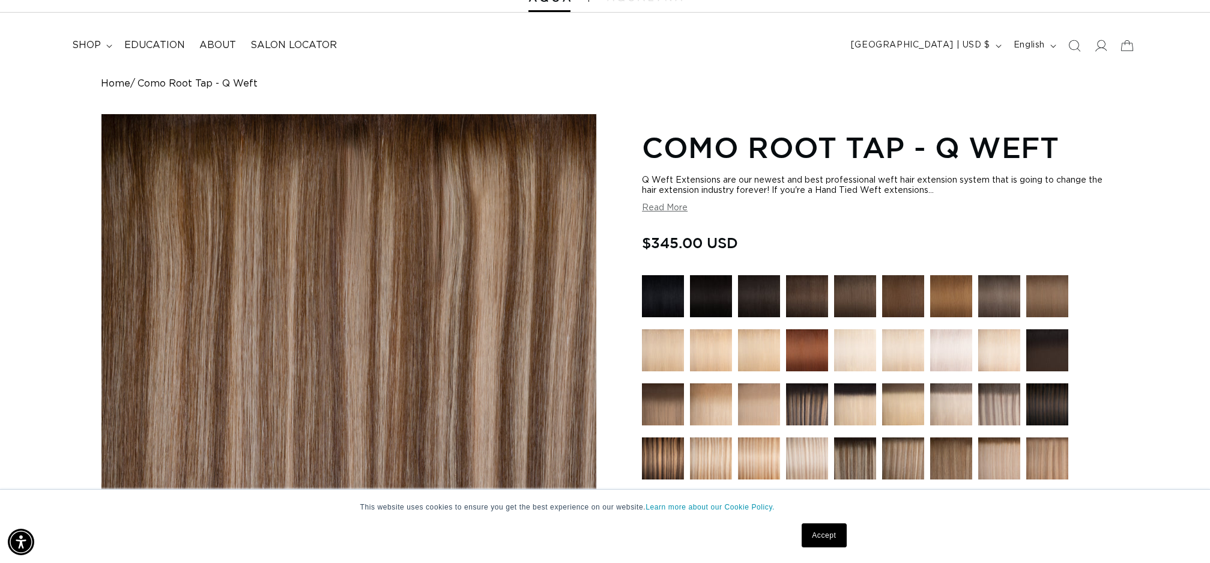
click at [658, 206] on button "Read More" at bounding box center [665, 208] width 46 height 10
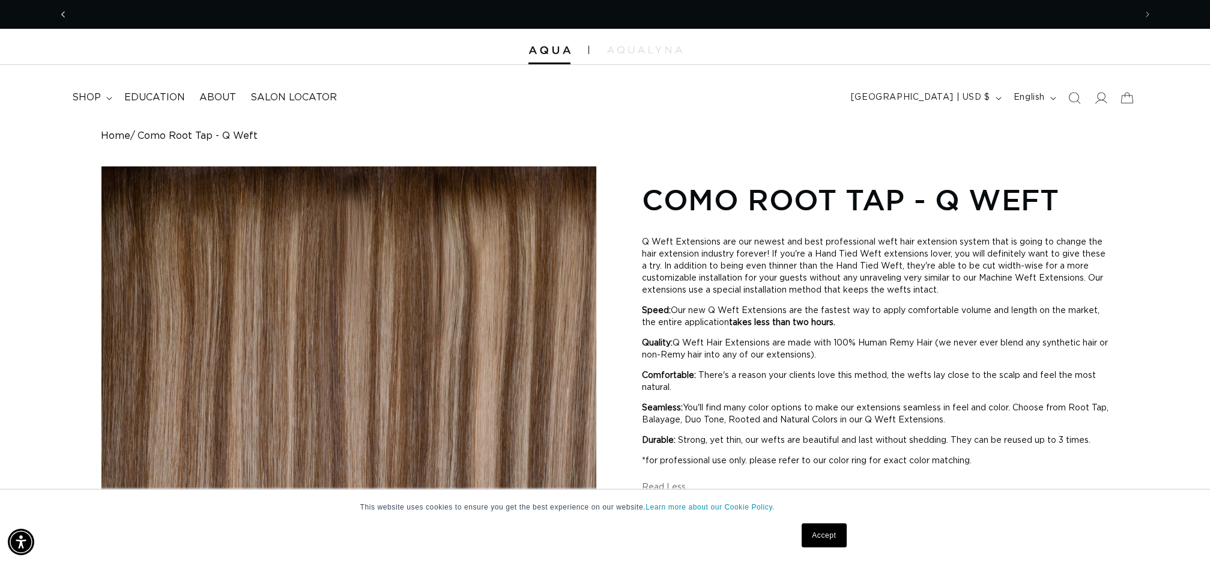
scroll to position [0, 2135]
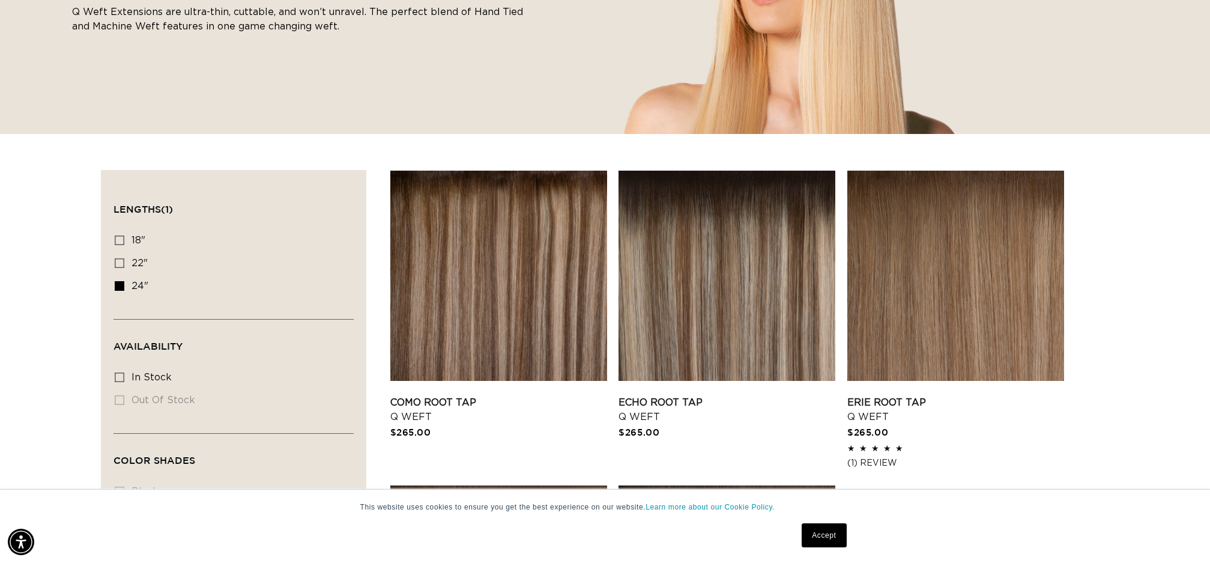
scroll to position [0, 1068]
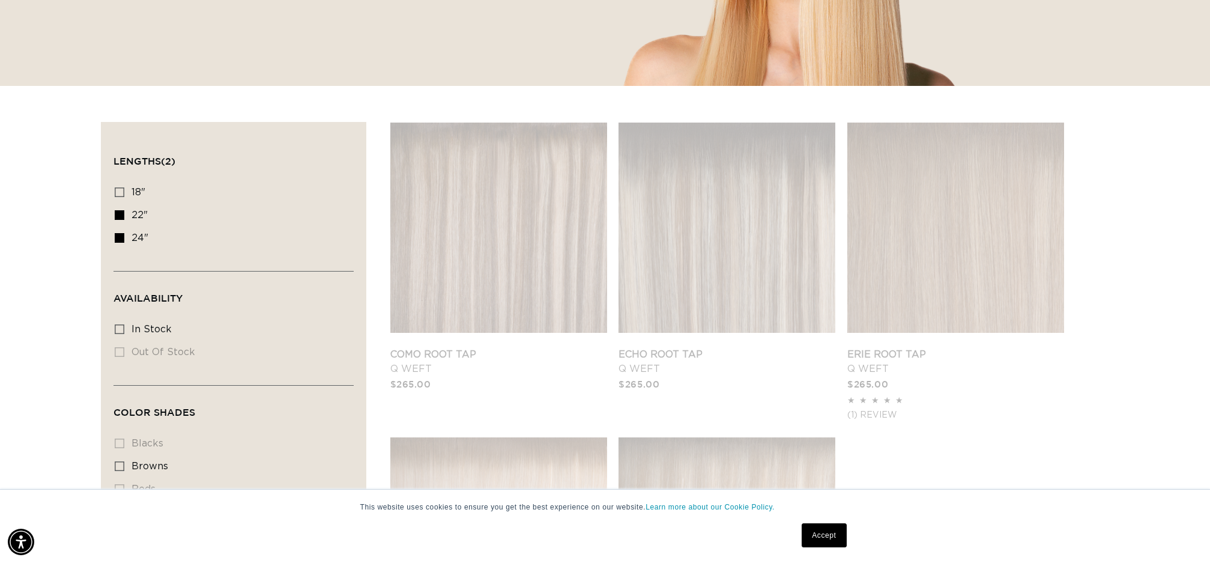
scroll to position [0, 2135]
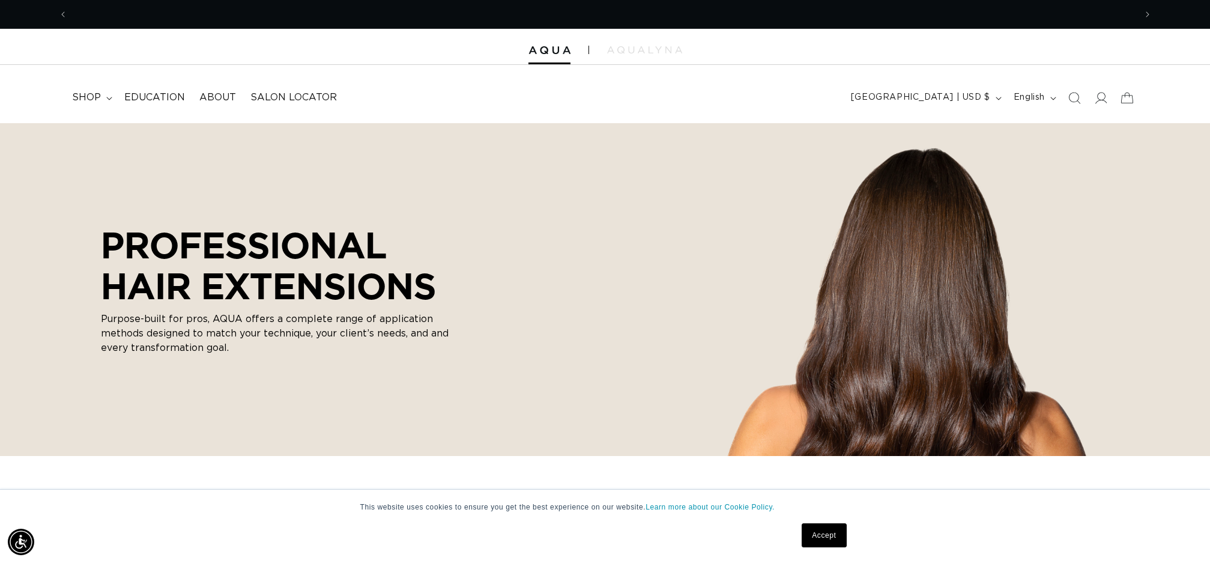
scroll to position [0, 1068]
click at [174, 94] on span "Education" at bounding box center [154, 97] width 61 height 13
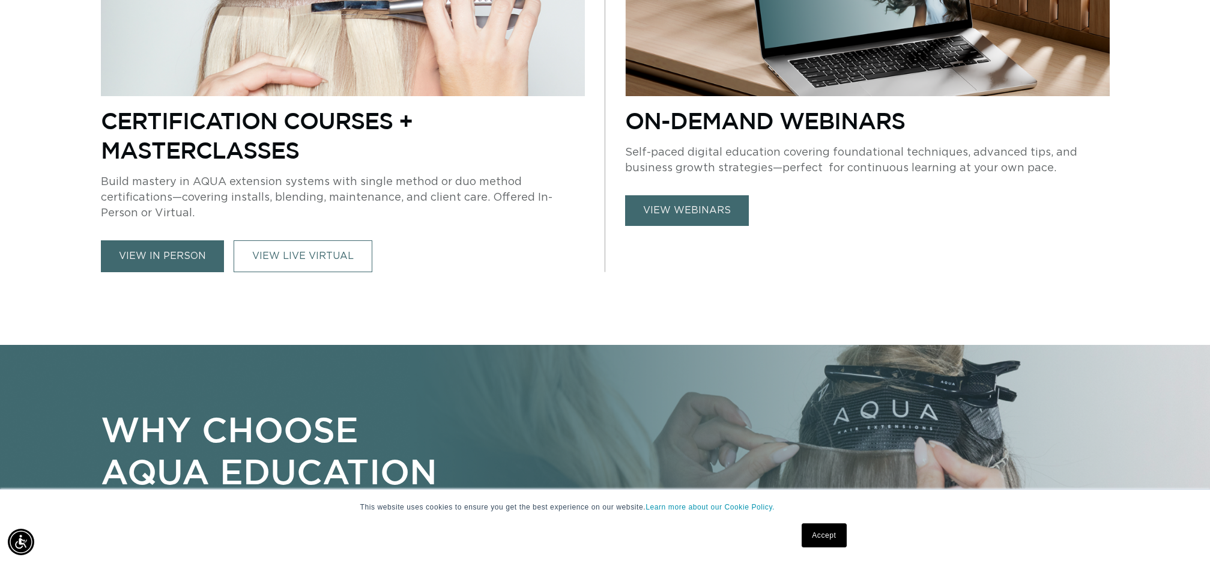
scroll to position [0, 2135]
click at [656, 209] on link "view webinars" at bounding box center [687, 210] width 124 height 31
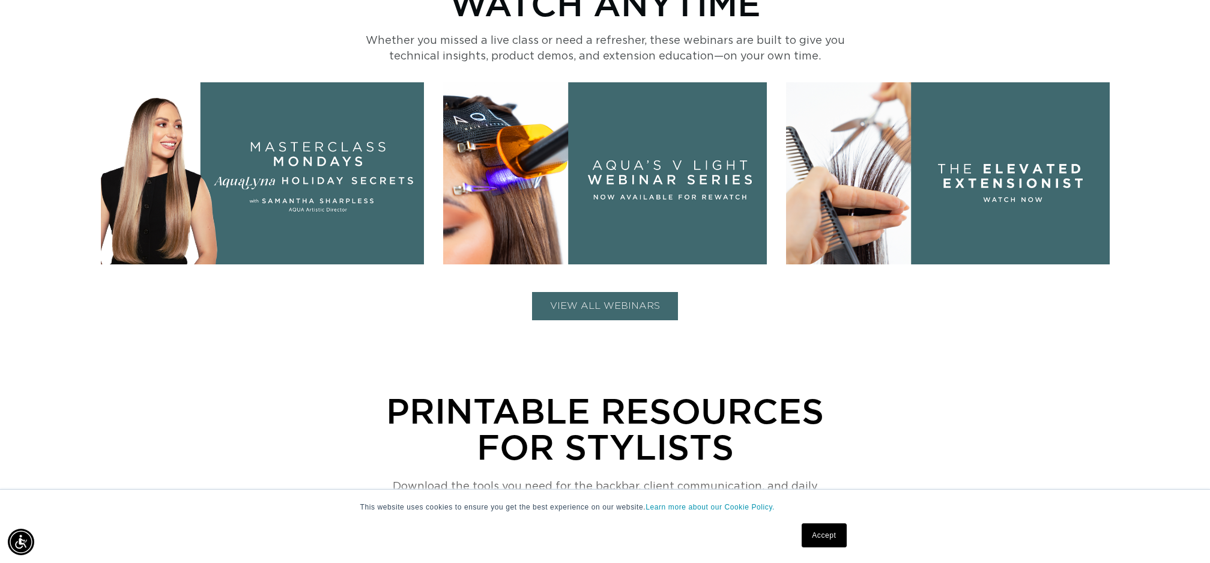
scroll to position [672, 0]
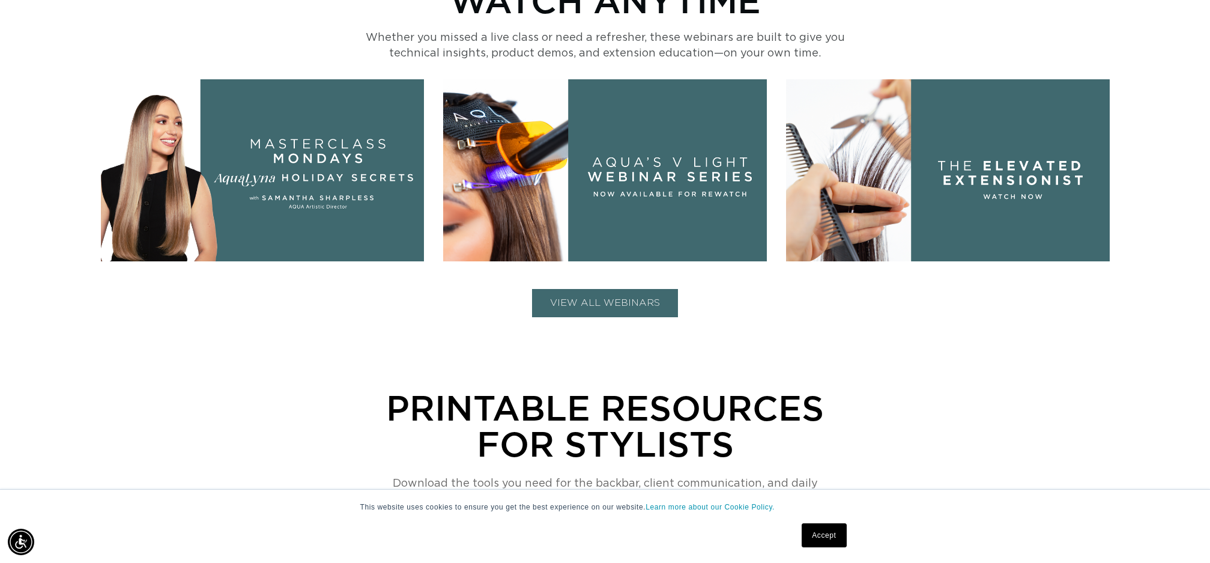
click at [583, 301] on button "VIEW ALL WEBINARS" at bounding box center [605, 303] width 146 height 28
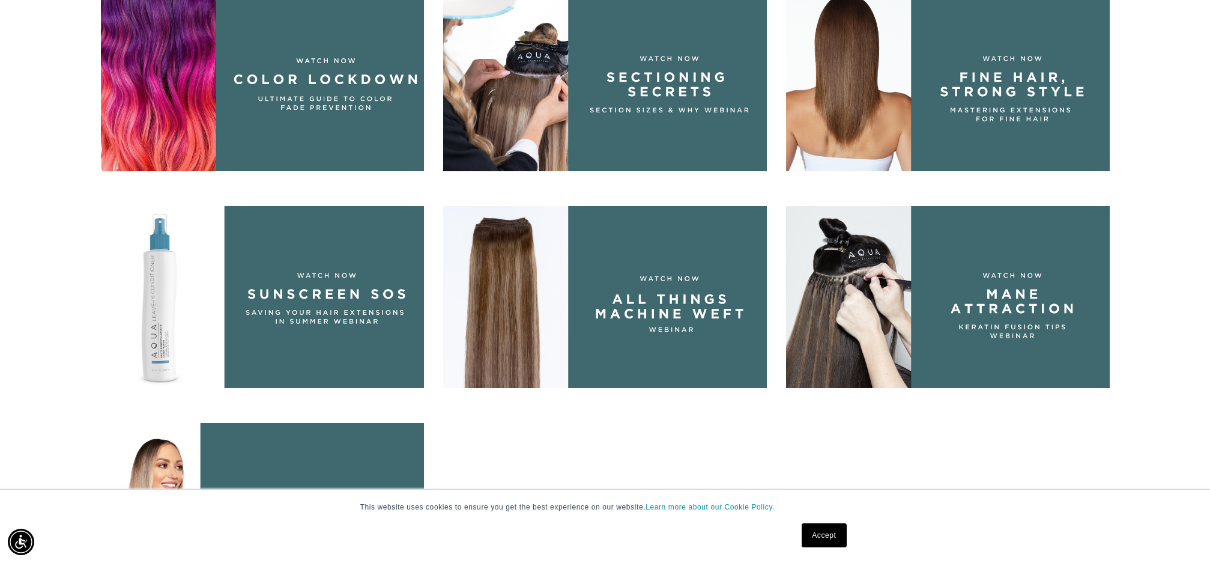
scroll to position [0, 1068]
click at [628, 302] on img at bounding box center [605, 297] width 324 height 182
